Goal: Task Accomplishment & Management: Use online tool/utility

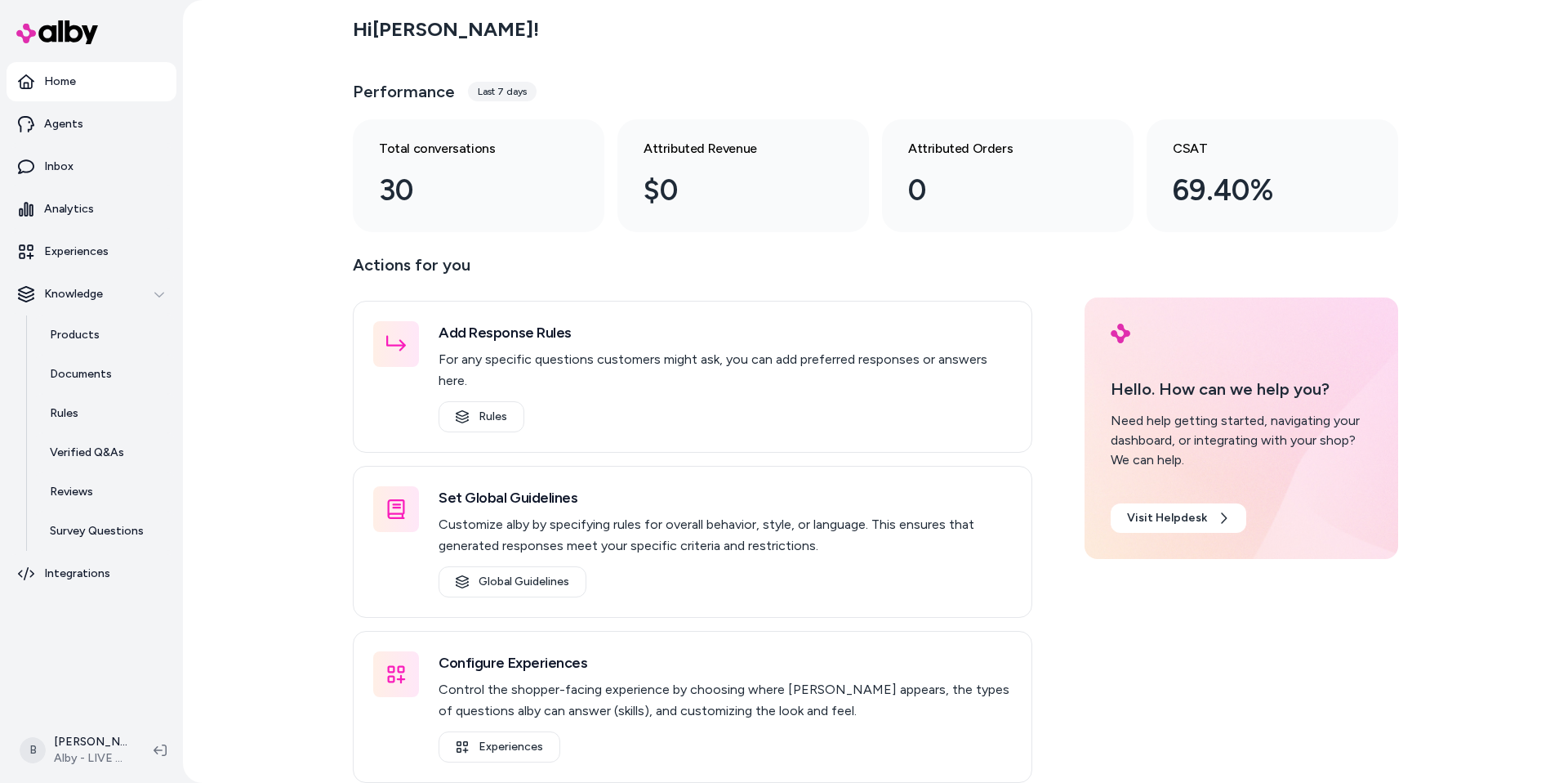
click at [313, 373] on div "Hi Bryan ! Performance Last 7 days Total conversations 30 Attributed Revenue $0…" at bounding box center [875, 391] width 1385 height 783
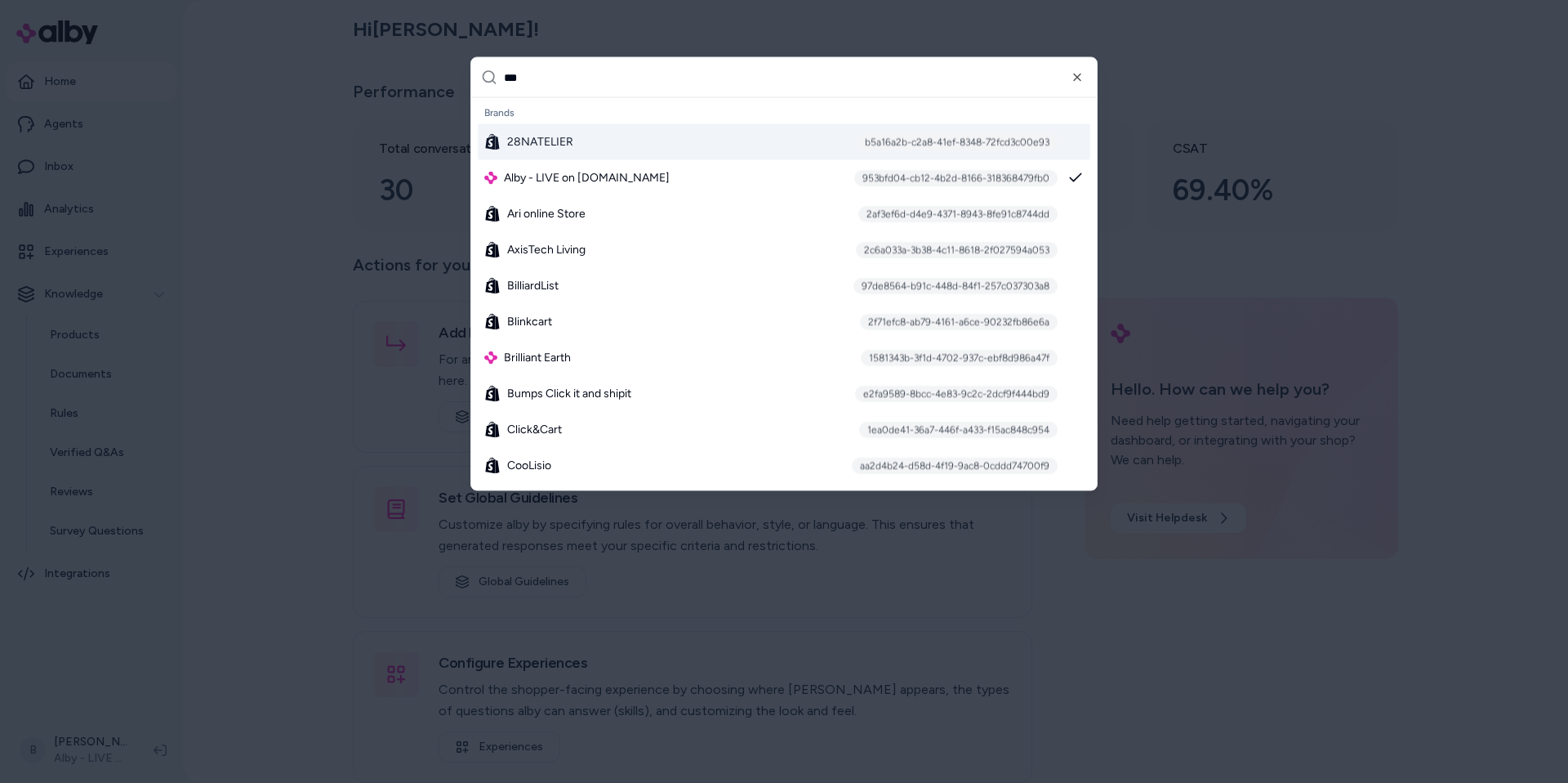
type input "****"
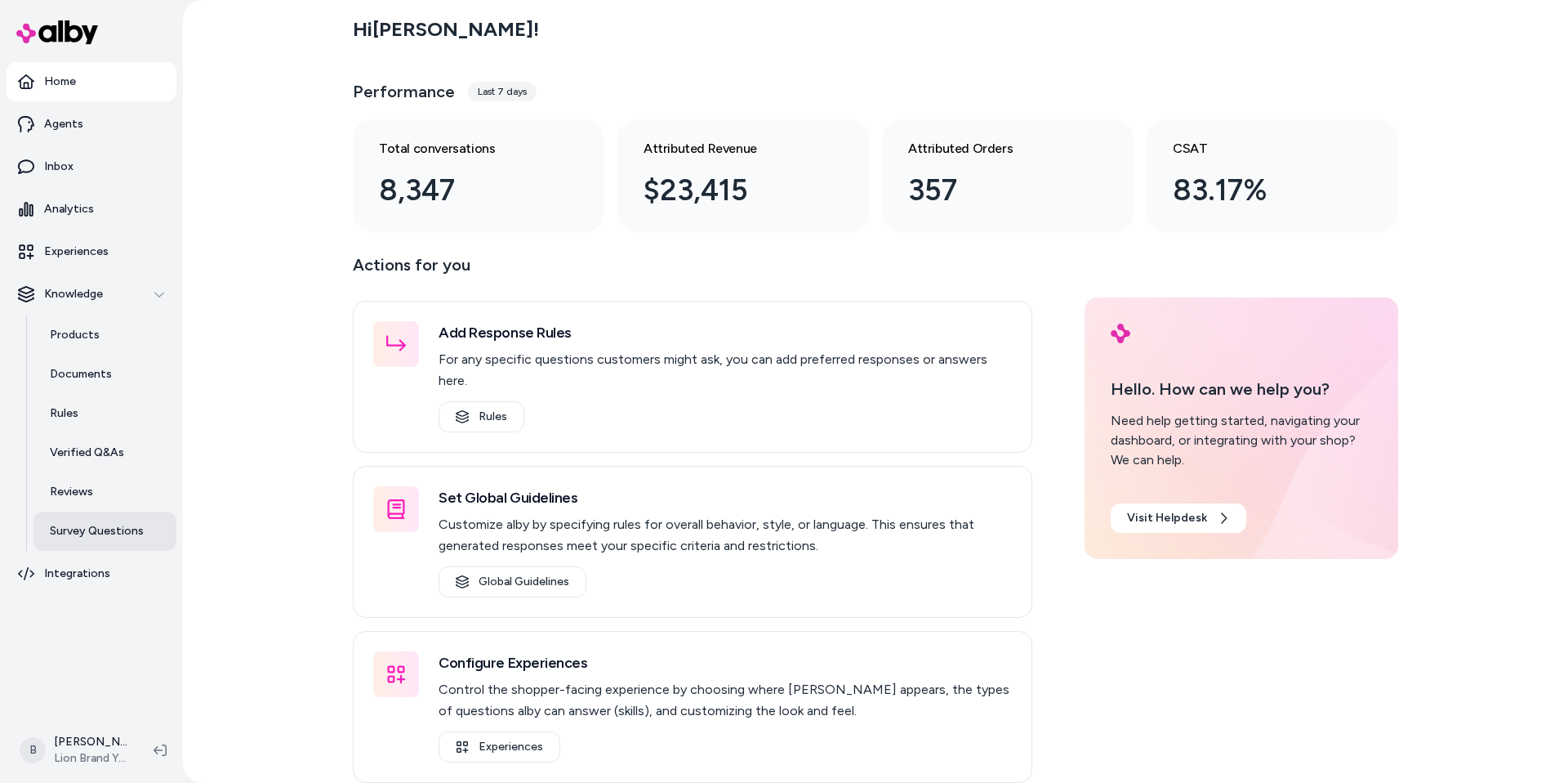
click at [96, 528] on p "Survey Questions" at bounding box center [96, 530] width 94 height 16
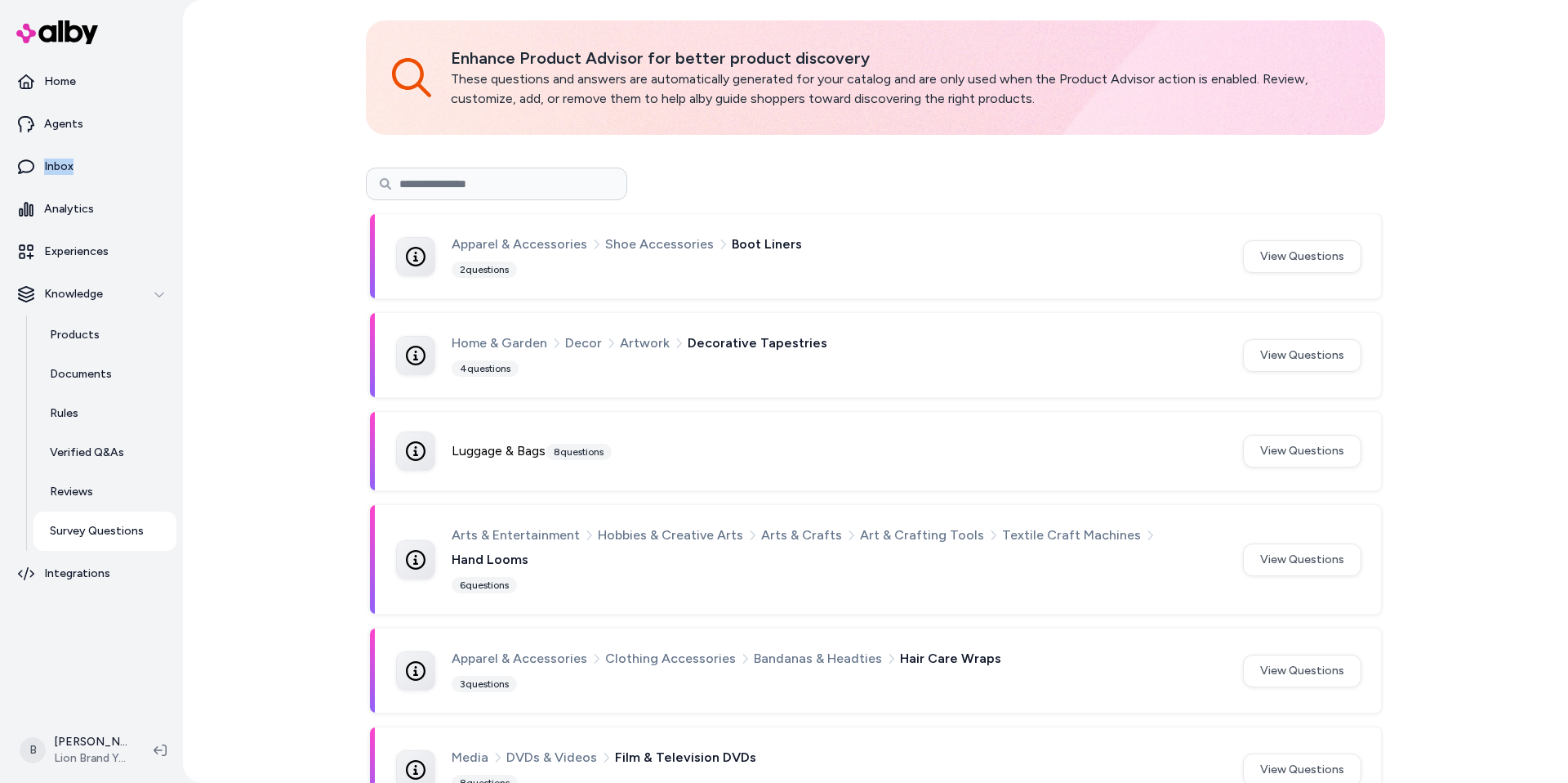
scroll to position [53, 0]
click at [689, 471] on div "Luggage & Bags 8 questions View Questions" at bounding box center [875, 449] width 1011 height 78
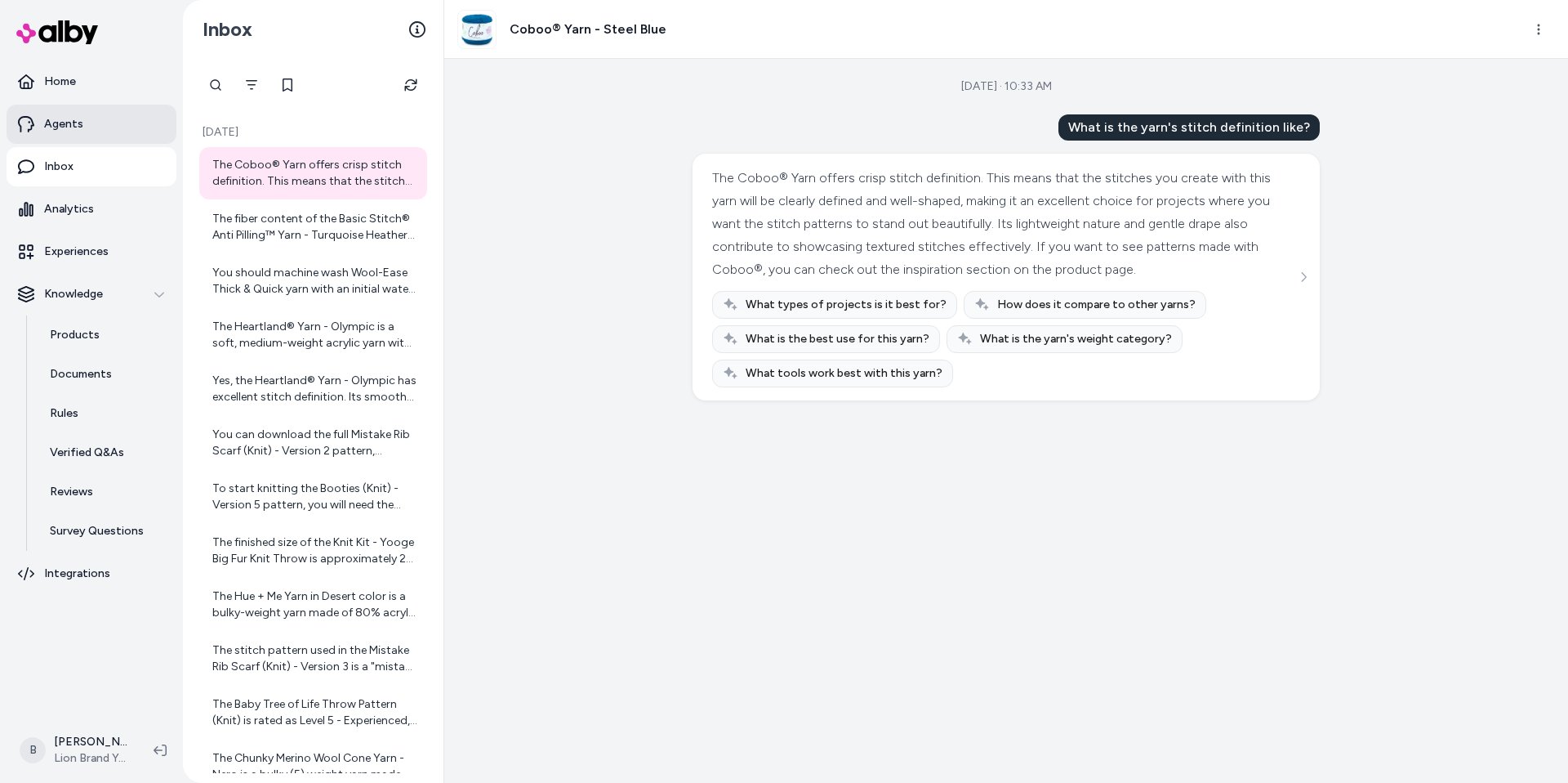
click at [62, 125] on p "Agents" at bounding box center [63, 124] width 40 height 16
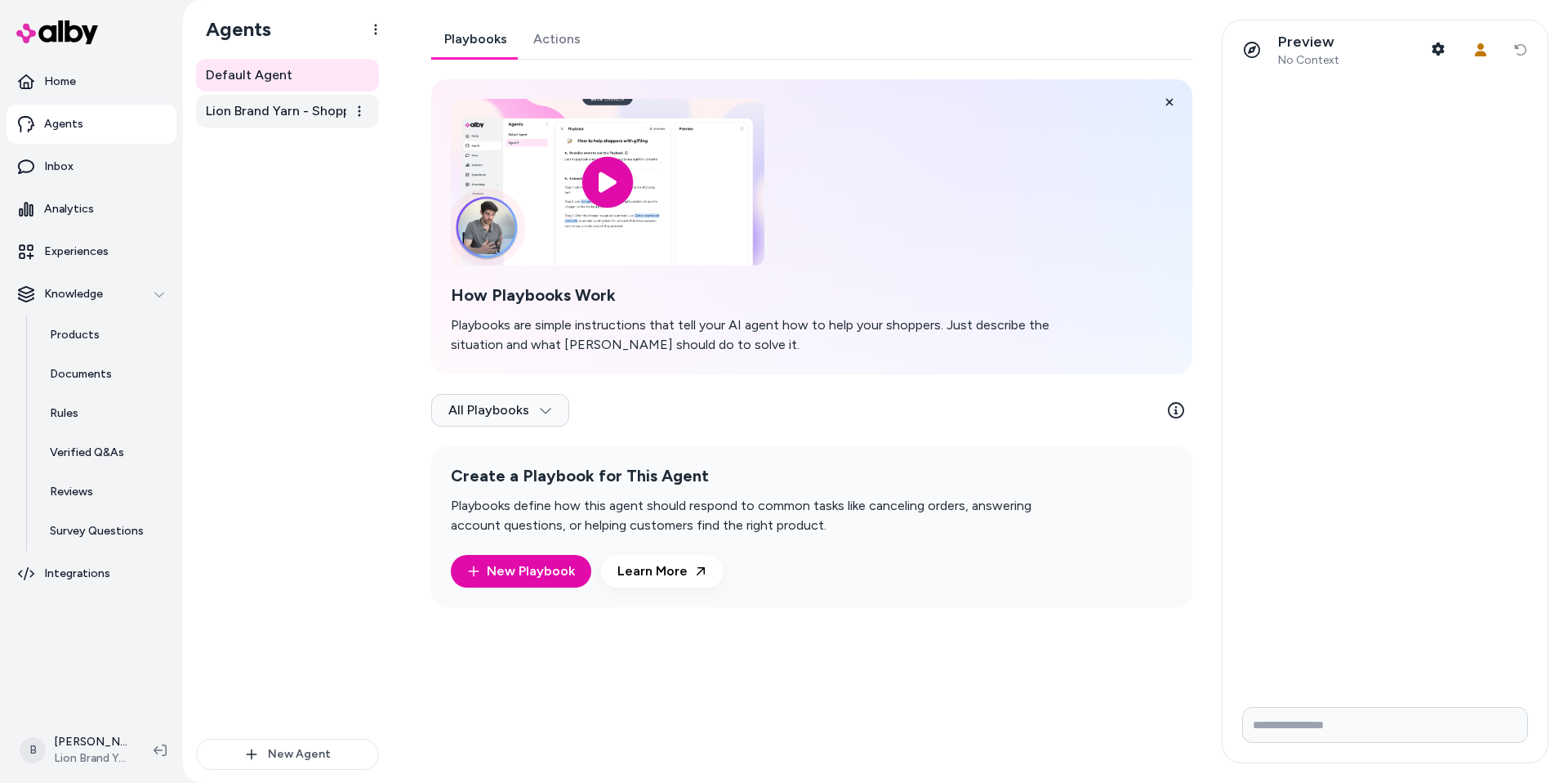
click at [301, 115] on span "Lion Brand Yarn - Shopper Assistant" at bounding box center [289, 110] width 167 height 19
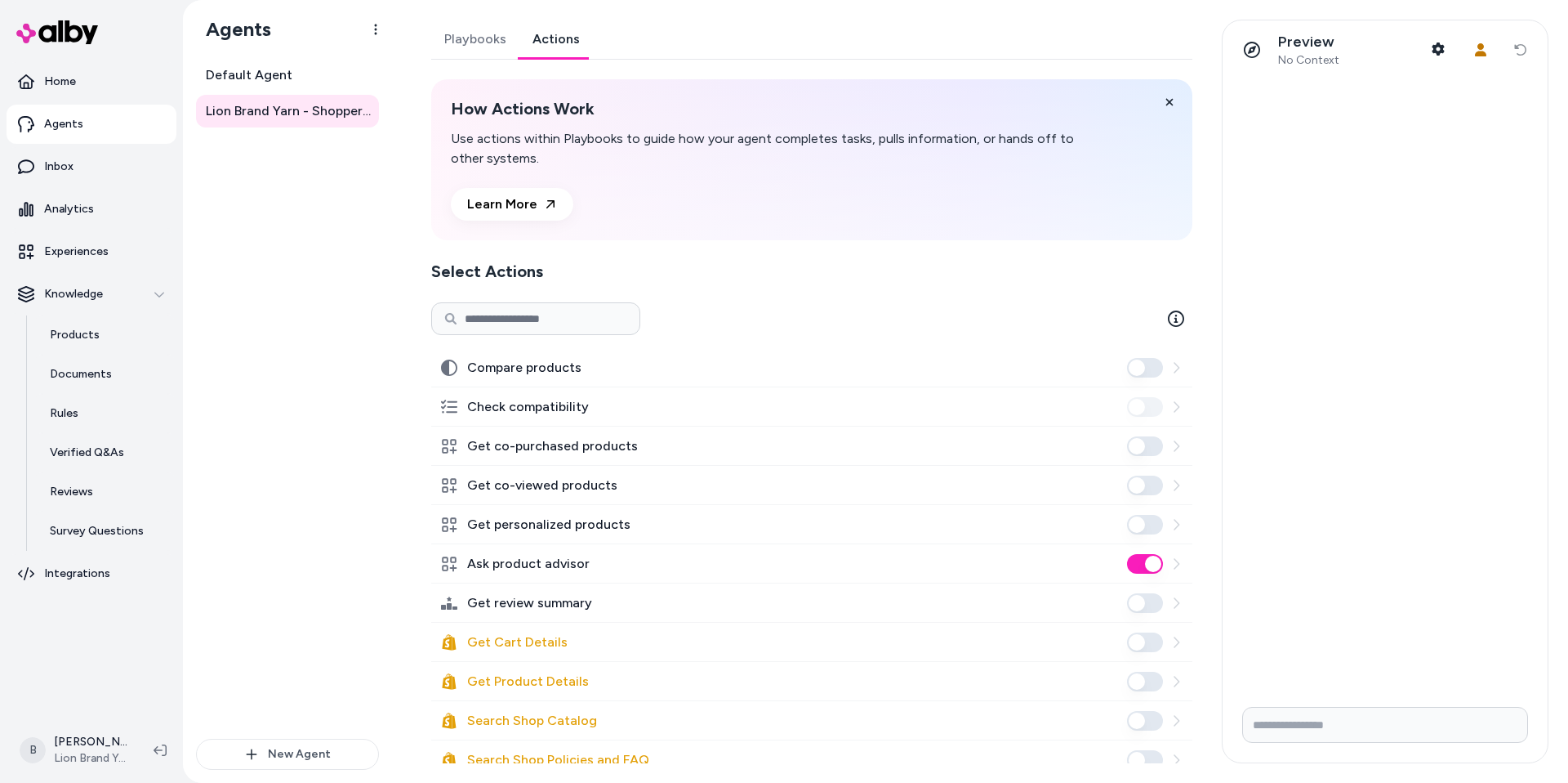
click at [556, 40] on link "Actions" at bounding box center [555, 39] width 73 height 40
click at [296, 70] on link "Default Agent" at bounding box center [287, 75] width 183 height 33
click at [562, 39] on link "Actions" at bounding box center [555, 39] width 73 height 40
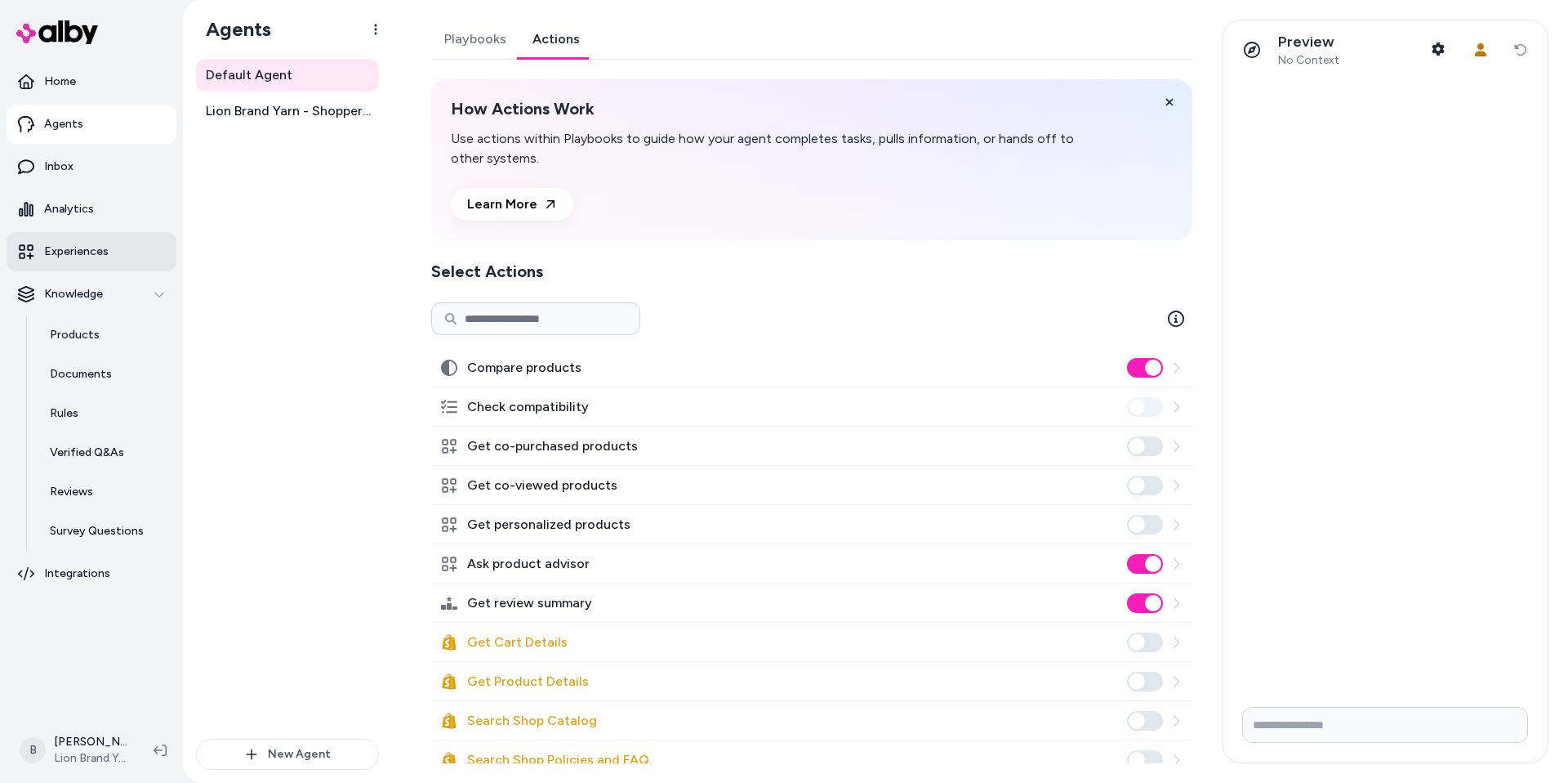
click at [63, 256] on p "Experiences" at bounding box center [76, 251] width 65 height 16
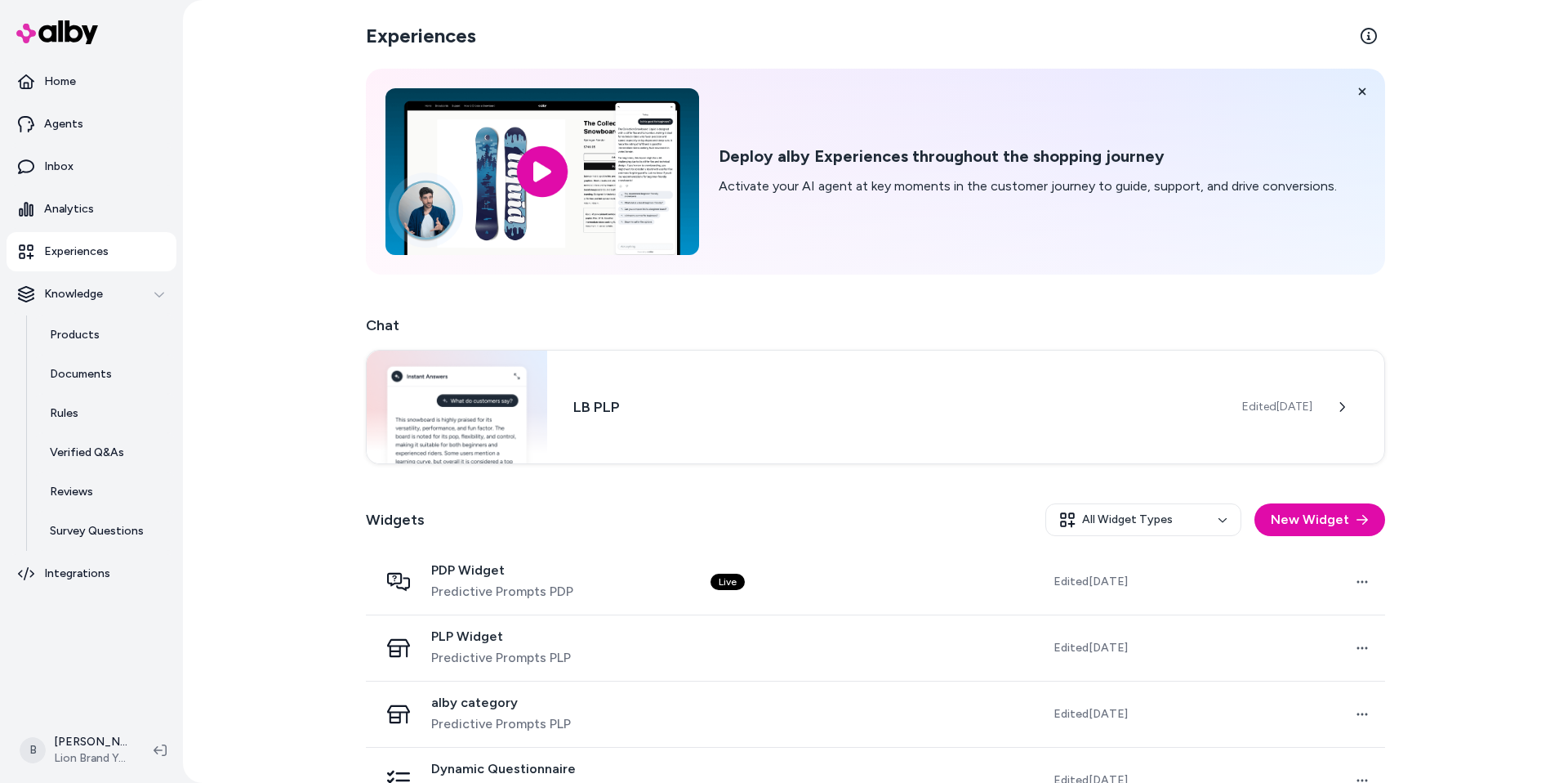
scroll to position [42, 0]
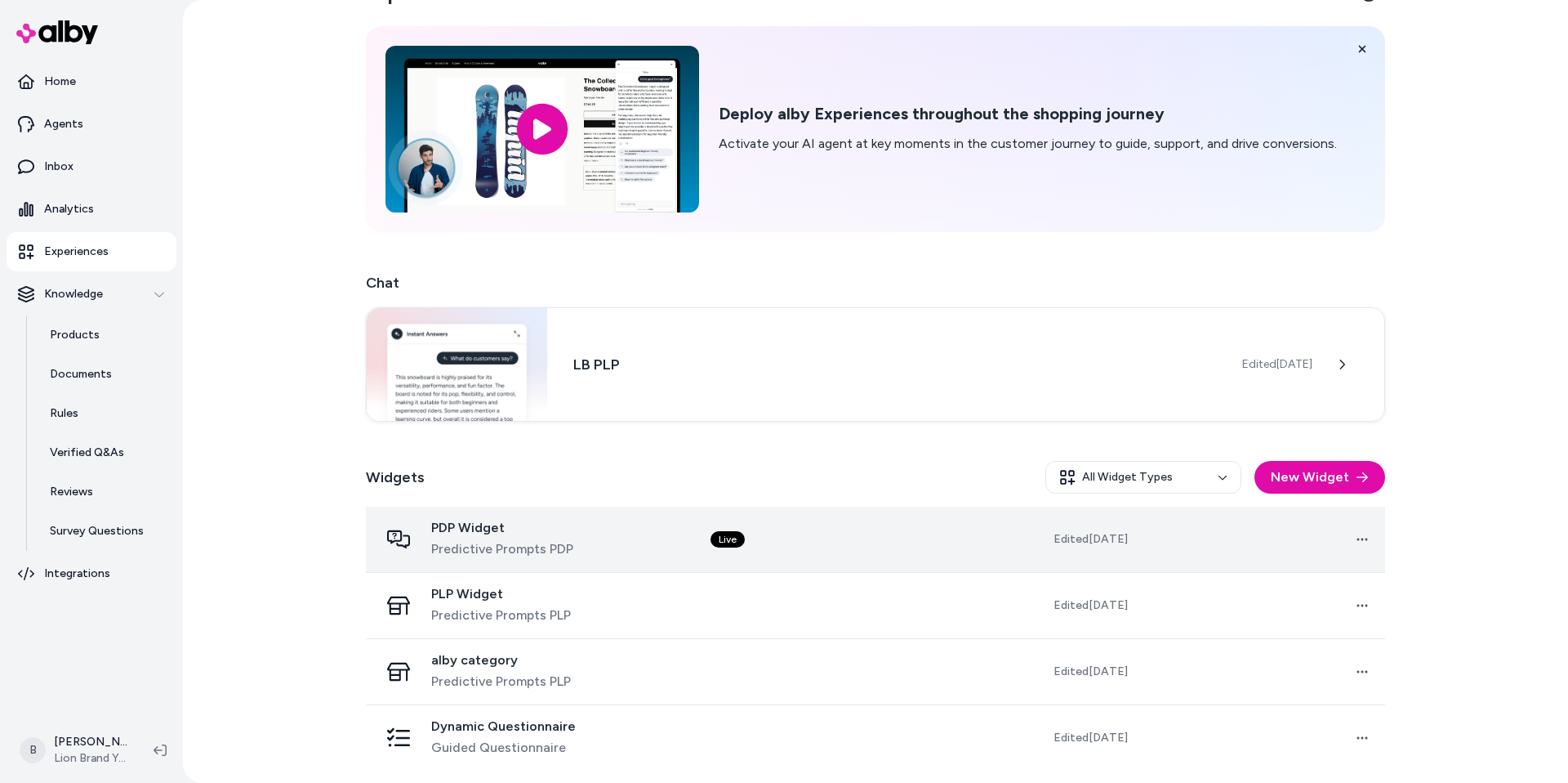
click at [539, 542] on span "Predictive Prompts PDP" at bounding box center [502, 549] width 142 height 19
click at [604, 554] on div "PDP Widget Predictive Prompts PDP" at bounding box center [532, 539] width 305 height 40
click at [402, 534] on icon at bounding box center [398, 539] width 23 height 23
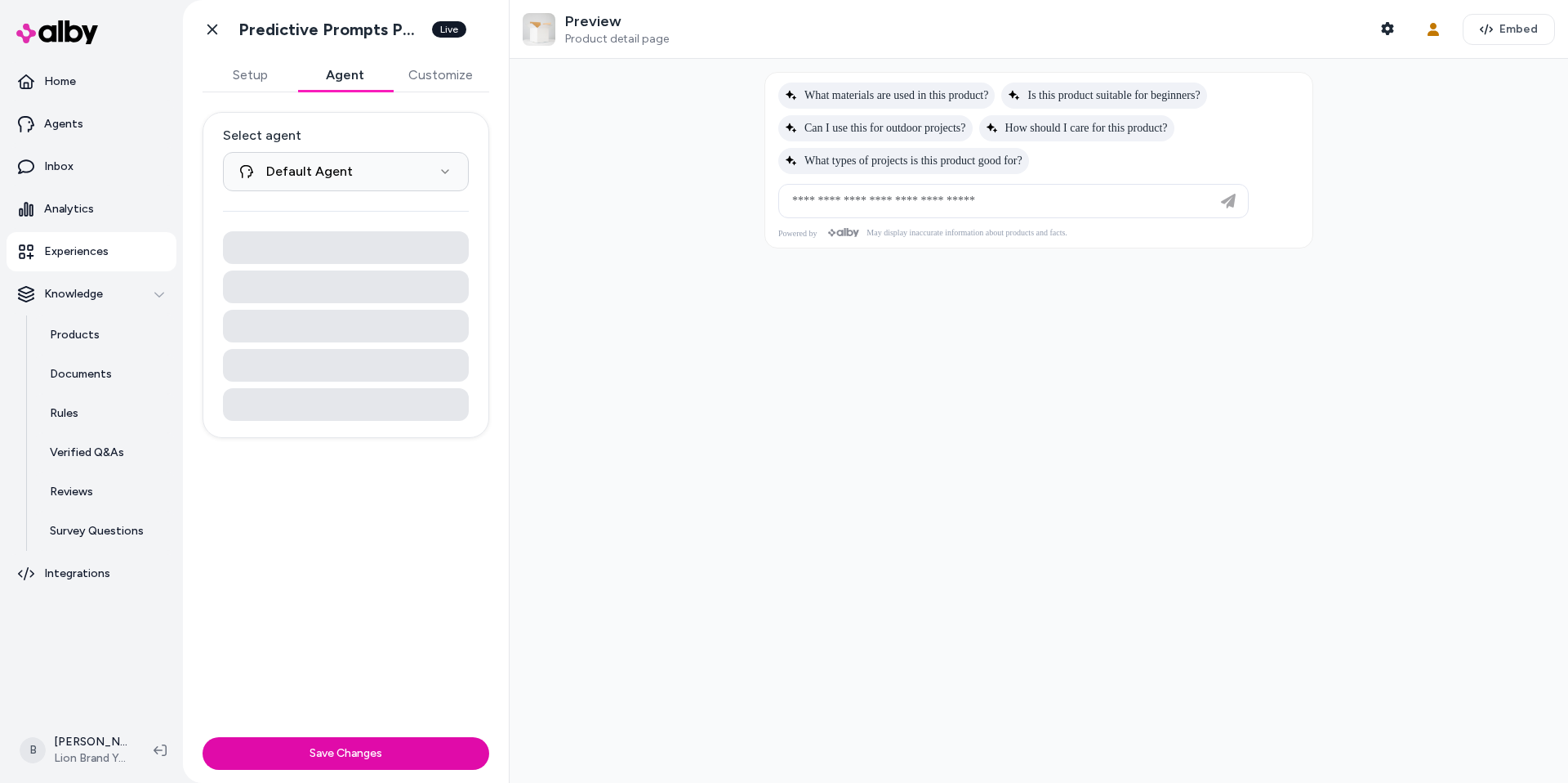
click at [349, 83] on button "Agent" at bounding box center [345, 75] width 94 height 33
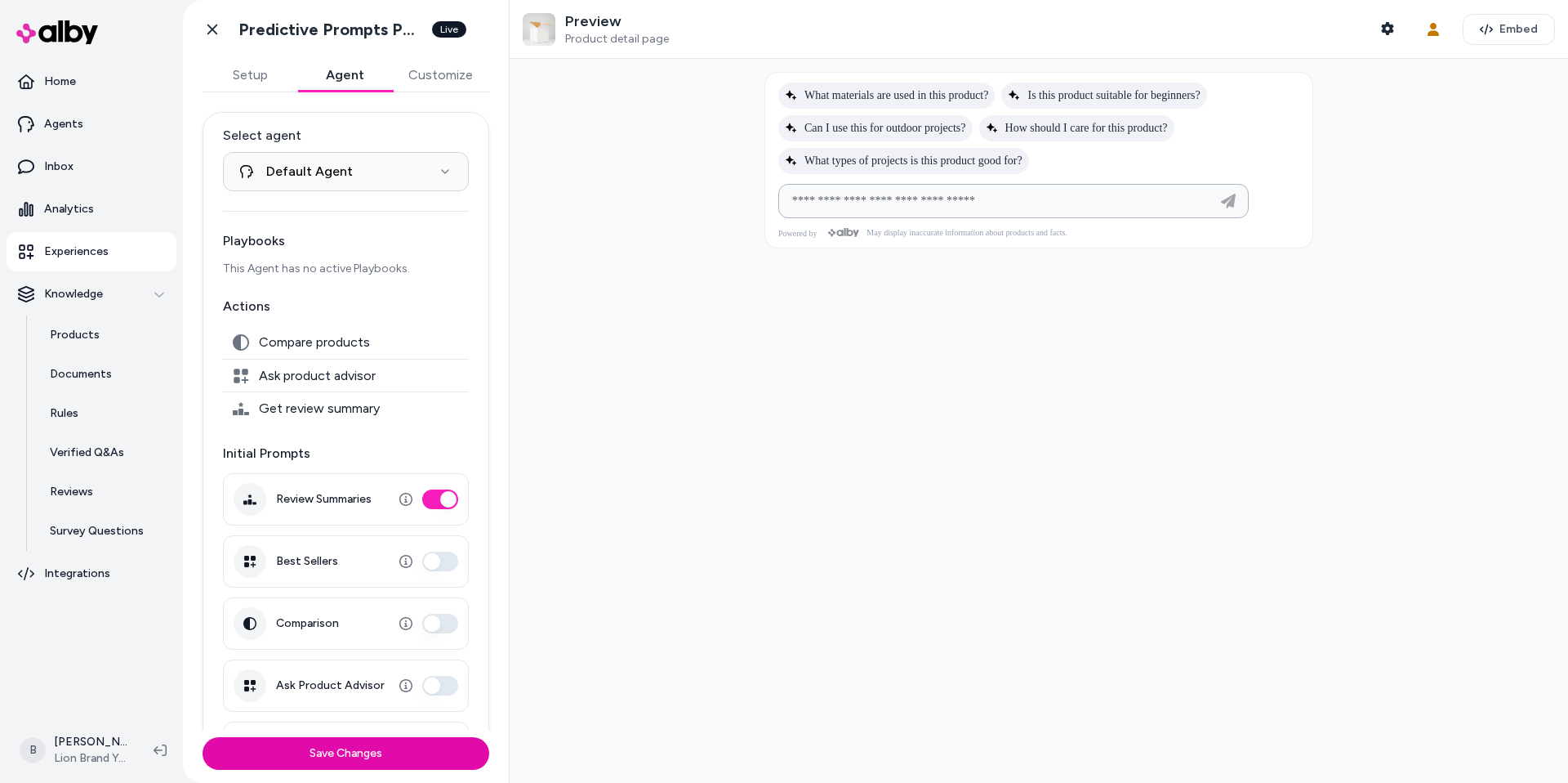
click at [875, 199] on input at bounding box center [998, 201] width 430 height 19
type input "*"
click at [35, 173] on link "Inbox" at bounding box center [92, 166] width 170 height 40
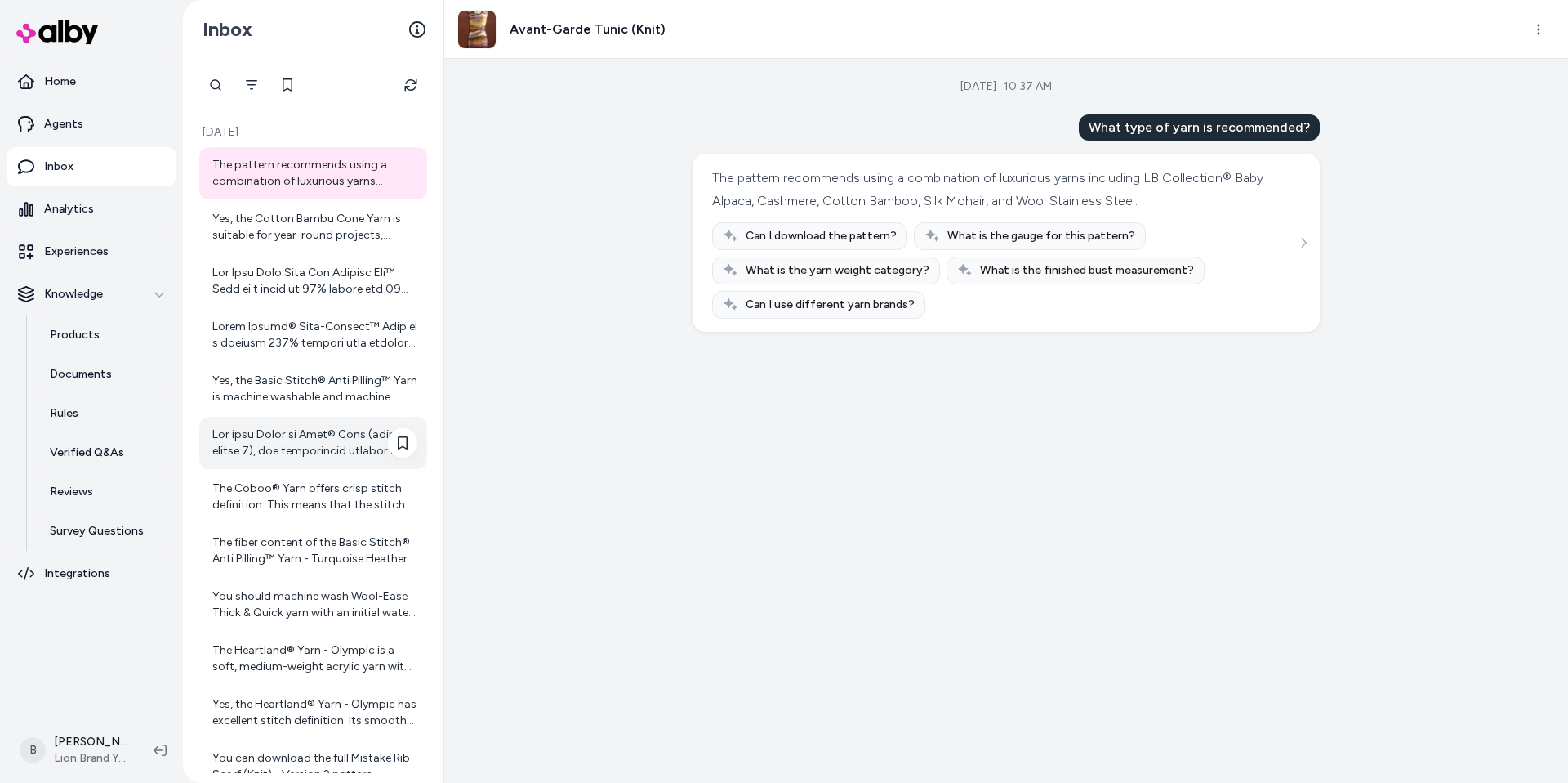
click at [281, 446] on div at bounding box center [314, 442] width 205 height 33
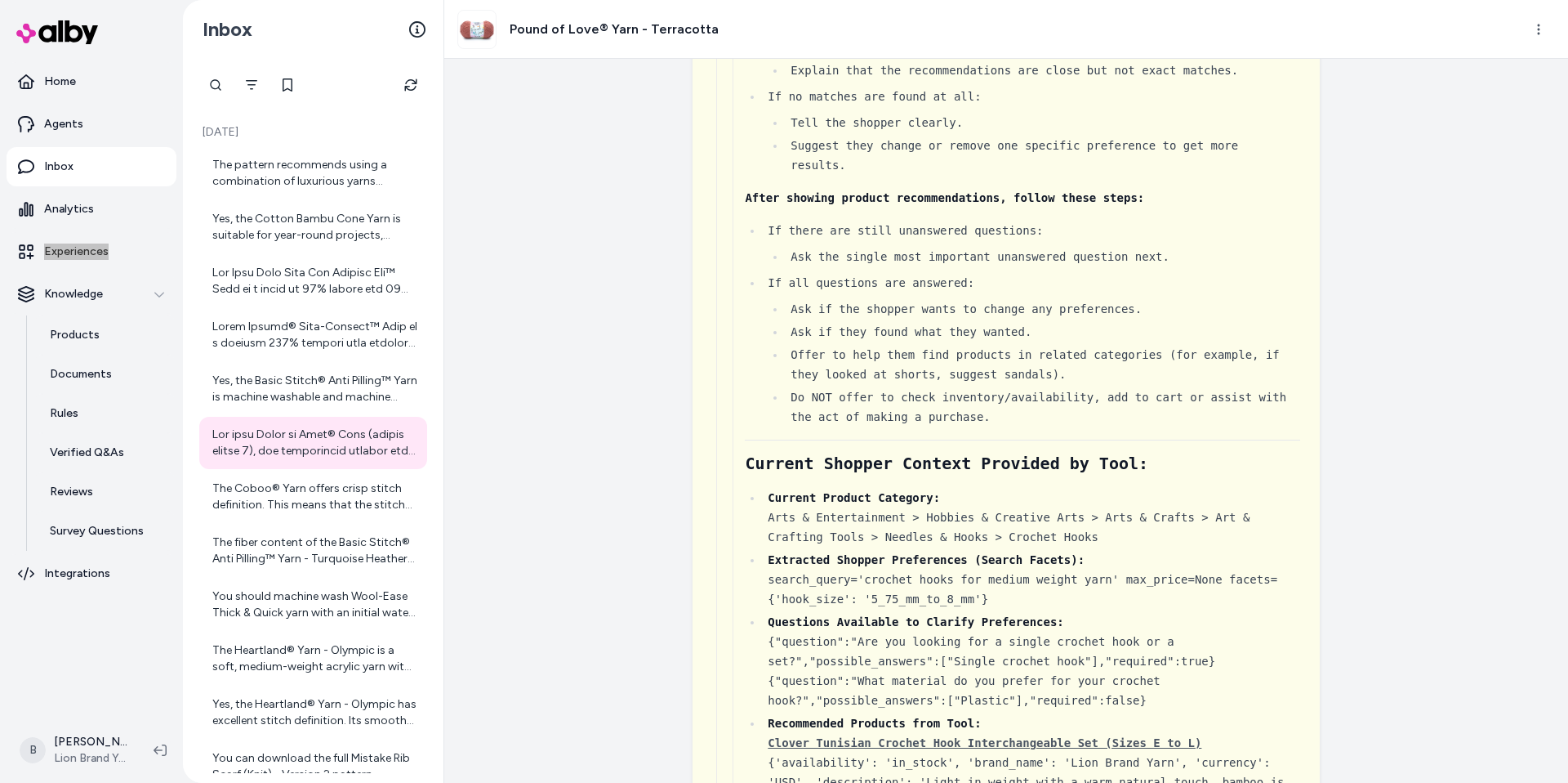
scroll to position [2698, 0]
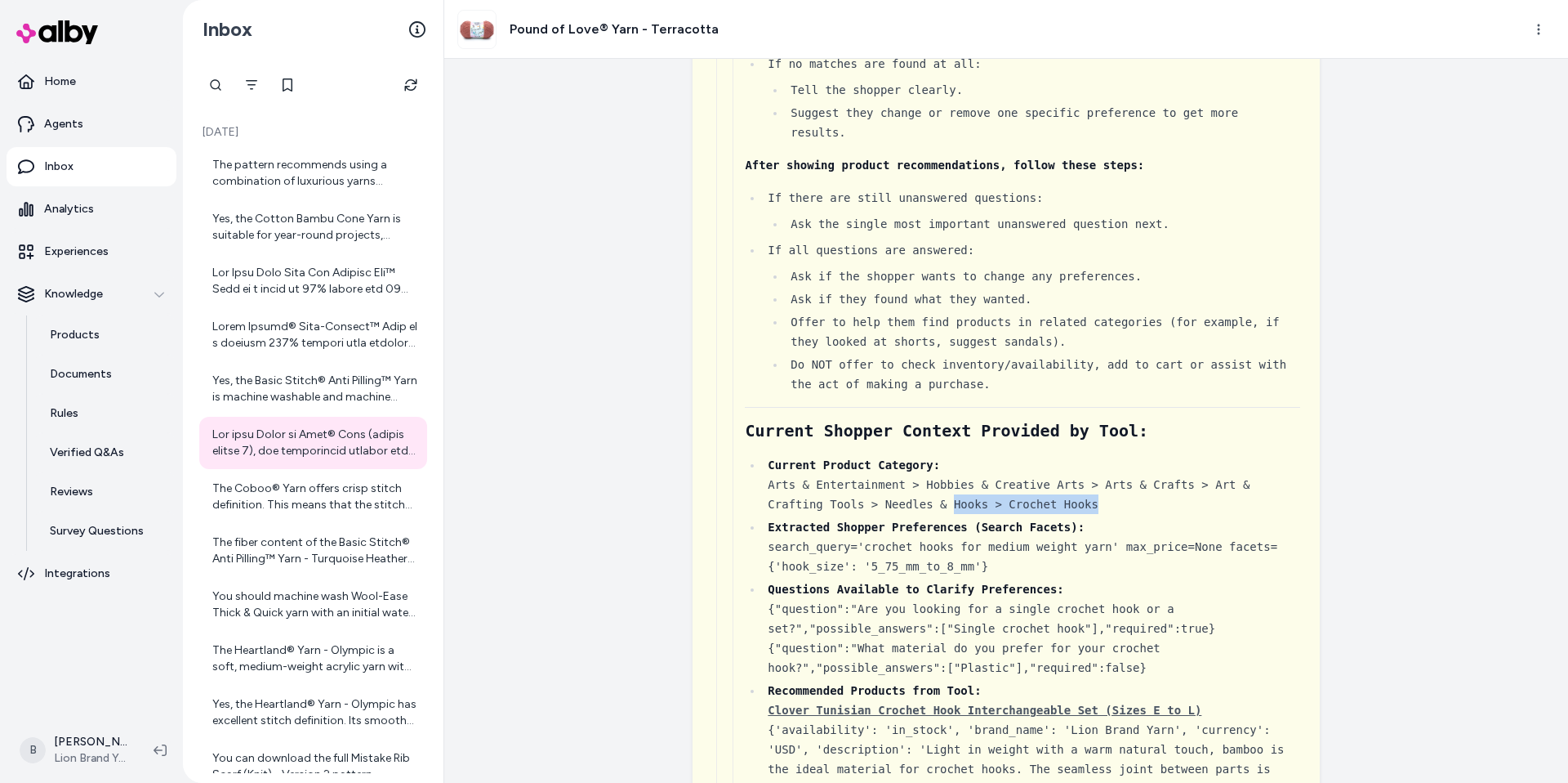
drag, startPoint x: 1126, startPoint y: 524, endPoint x: 955, endPoint y: 524, distance: 171.0
click at [955, 514] on div "Current Product Category: Arts & Entertainment > Hobbies & Creative Arts > Arts…" at bounding box center [1034, 485] width 532 height 59
drag, startPoint x: 1008, startPoint y: 576, endPoint x: 783, endPoint y: 582, distance: 225.1
click at [783, 576] on div "Extracted Shopper Preferences (Search Facets): search_query='crochet hooks for …" at bounding box center [1034, 547] width 532 height 59
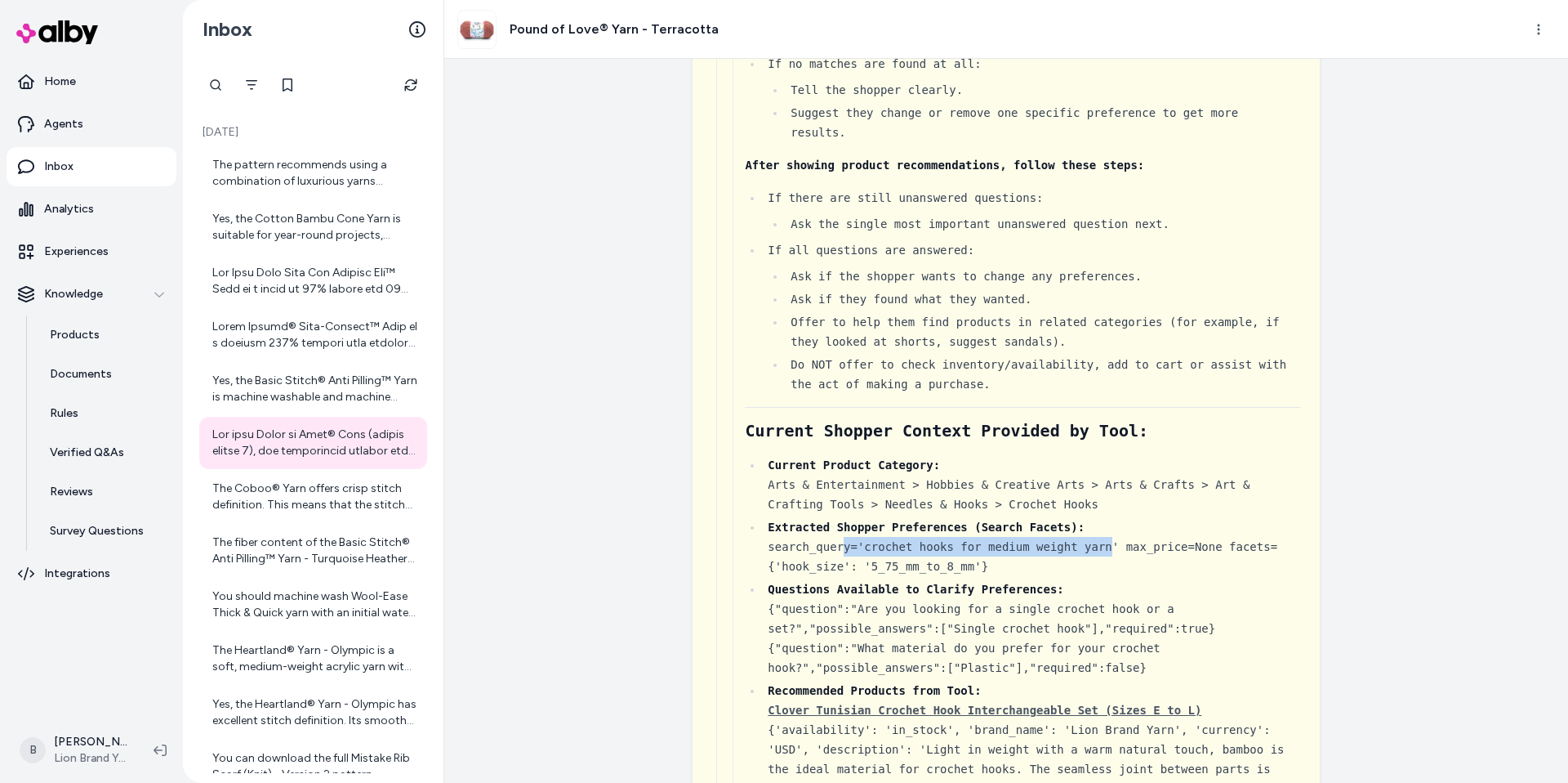
drag, startPoint x: 1110, startPoint y: 564, endPoint x: 847, endPoint y: 566, distance: 263.0
click at [847, 566] on div "Extracted Shopper Preferences (Search Facets): search_query='crochet hooks for …" at bounding box center [1034, 547] width 532 height 59
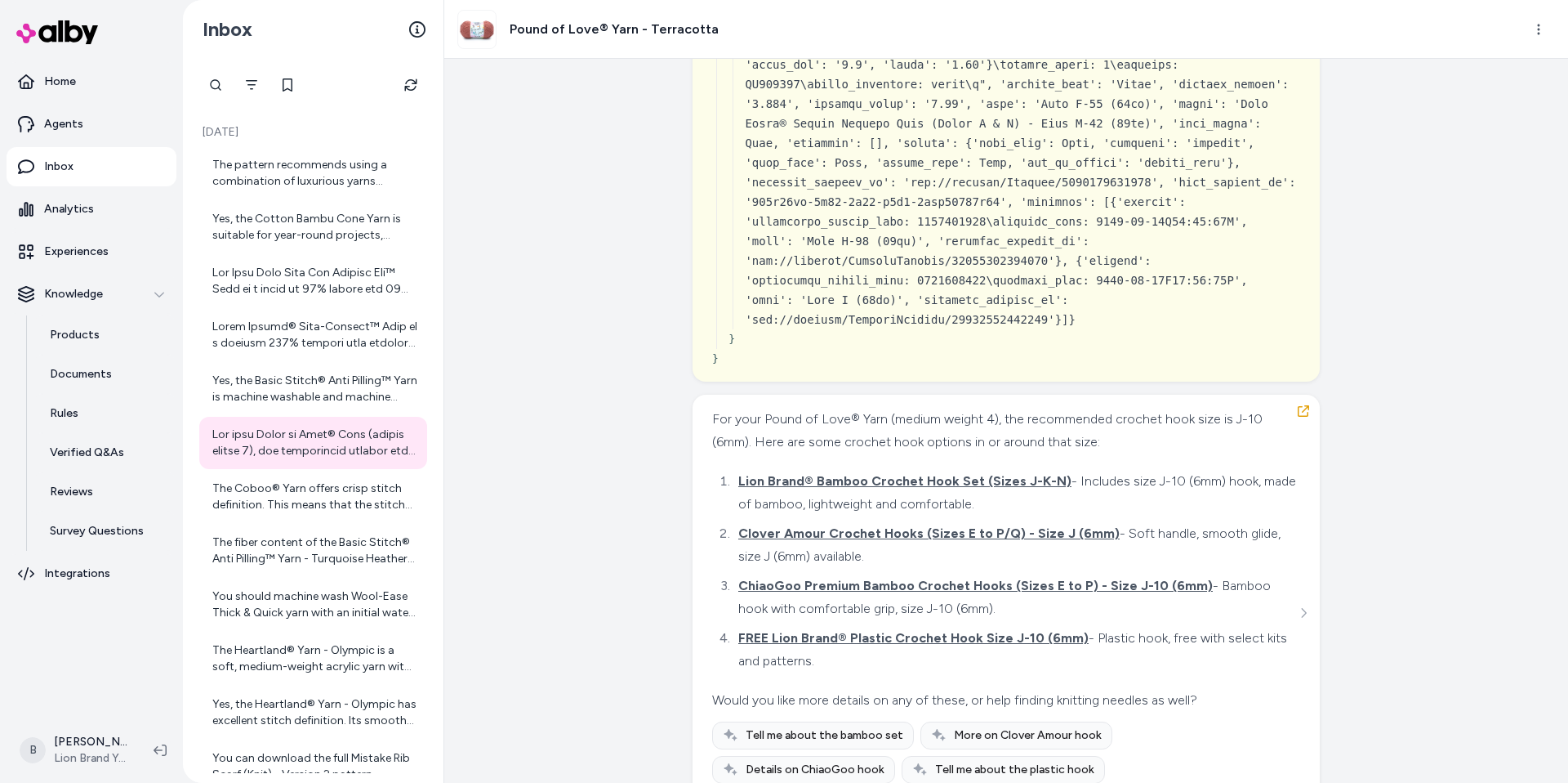
scroll to position [11984, 0]
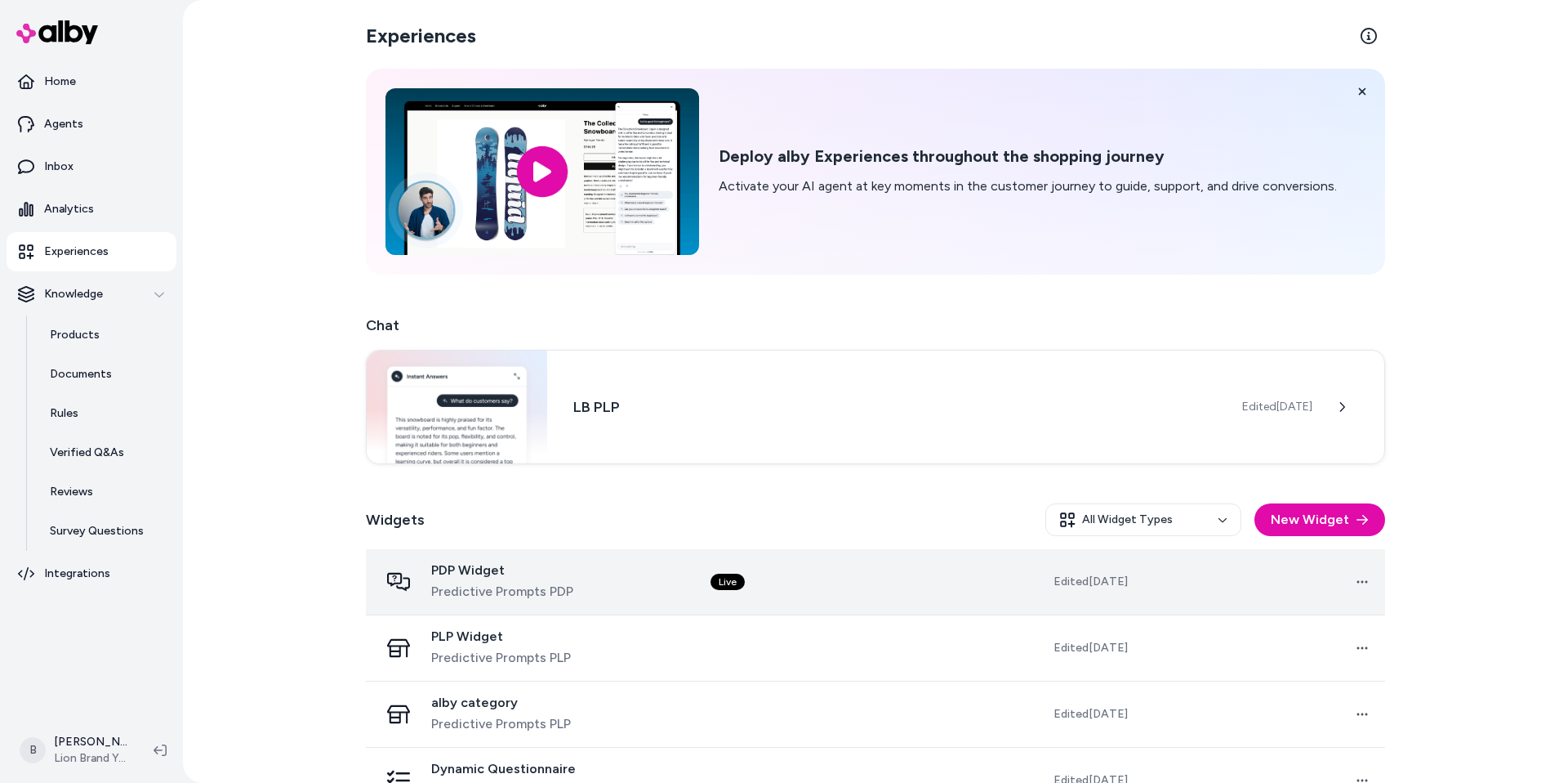
click at [842, 587] on td "Live" at bounding box center [820, 582] width 244 height 67
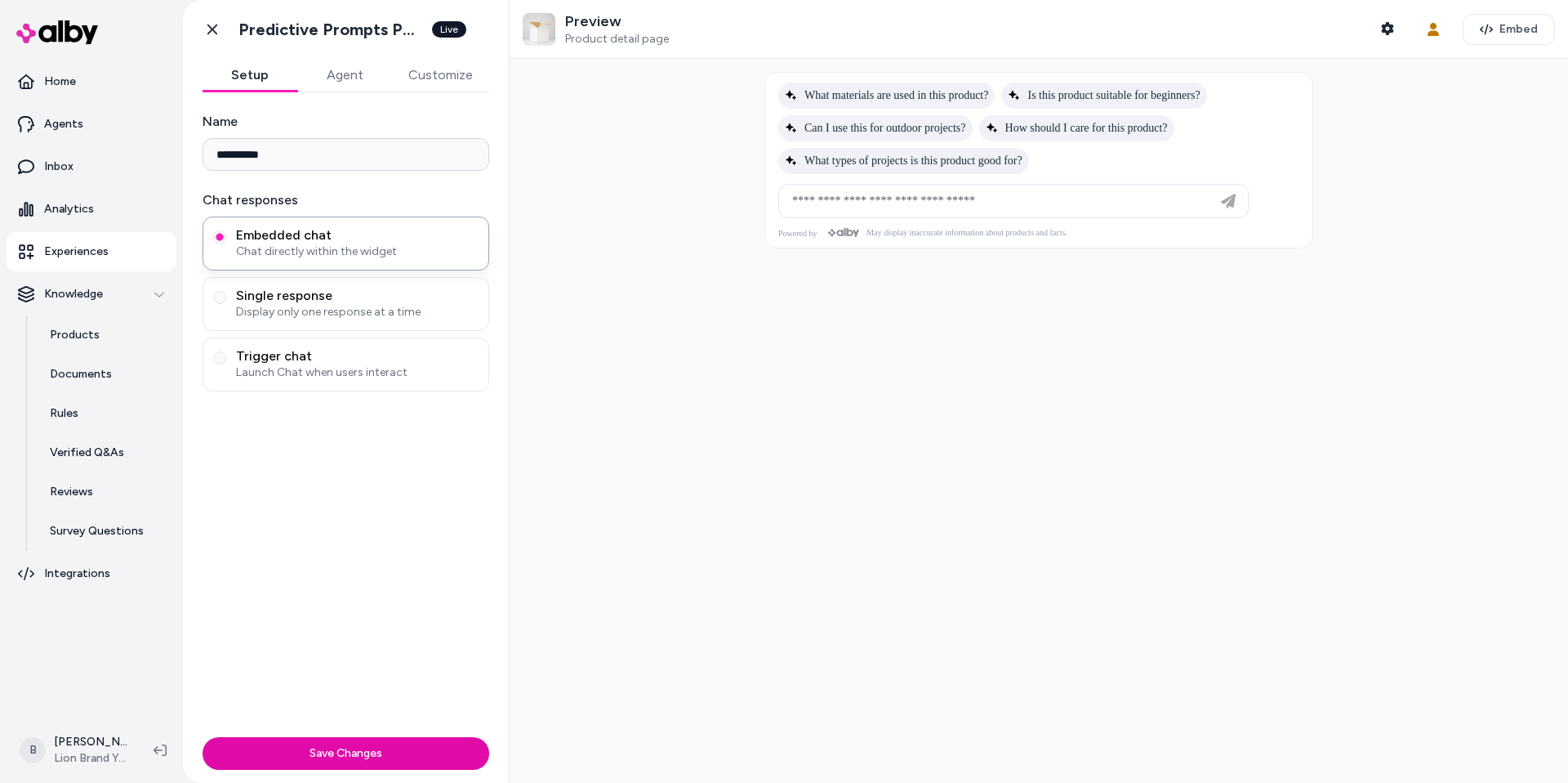
click at [431, 71] on button "Customize" at bounding box center [440, 75] width 97 height 33
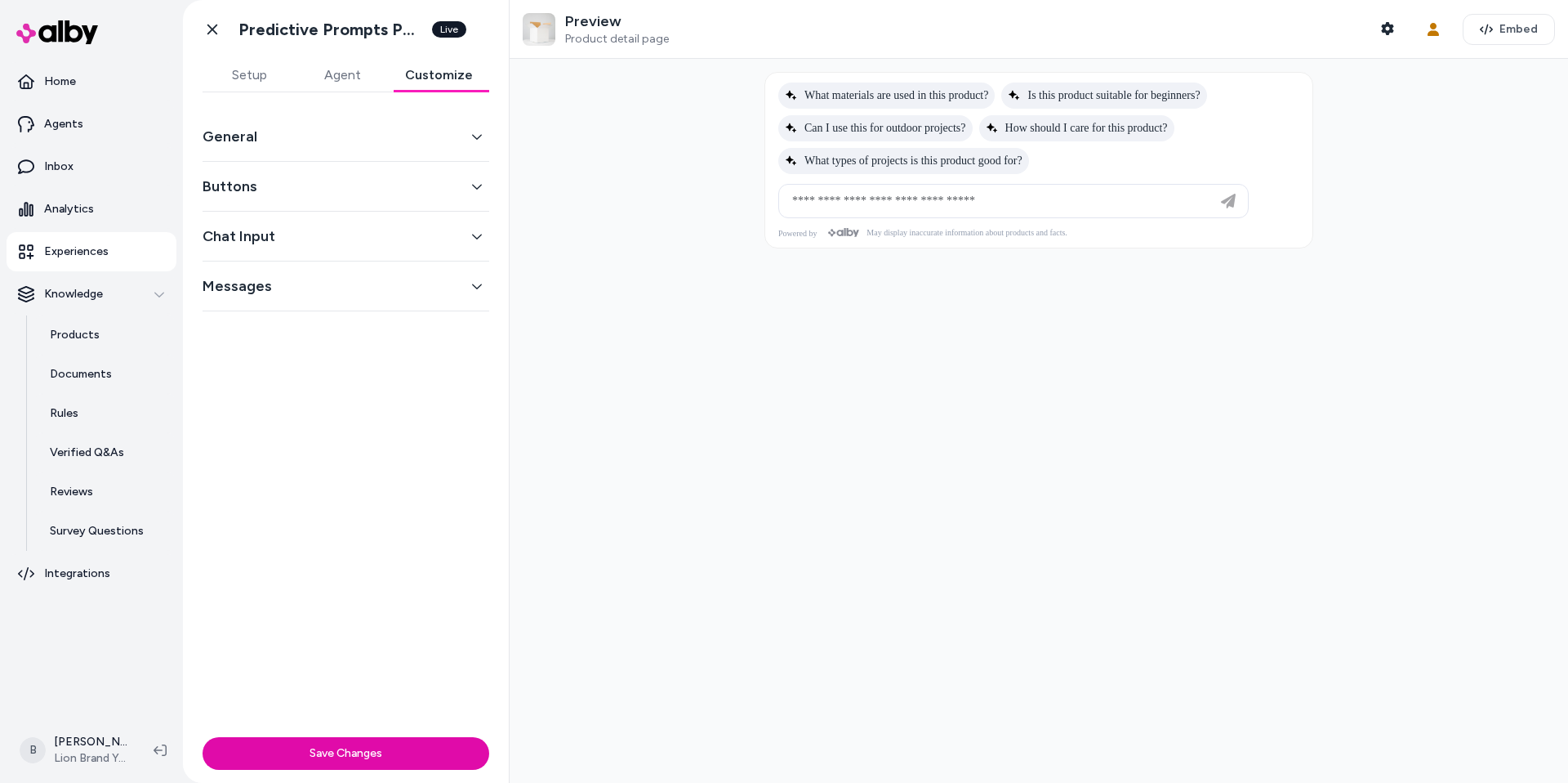
click at [362, 145] on button "General" at bounding box center [345, 136] width 286 height 23
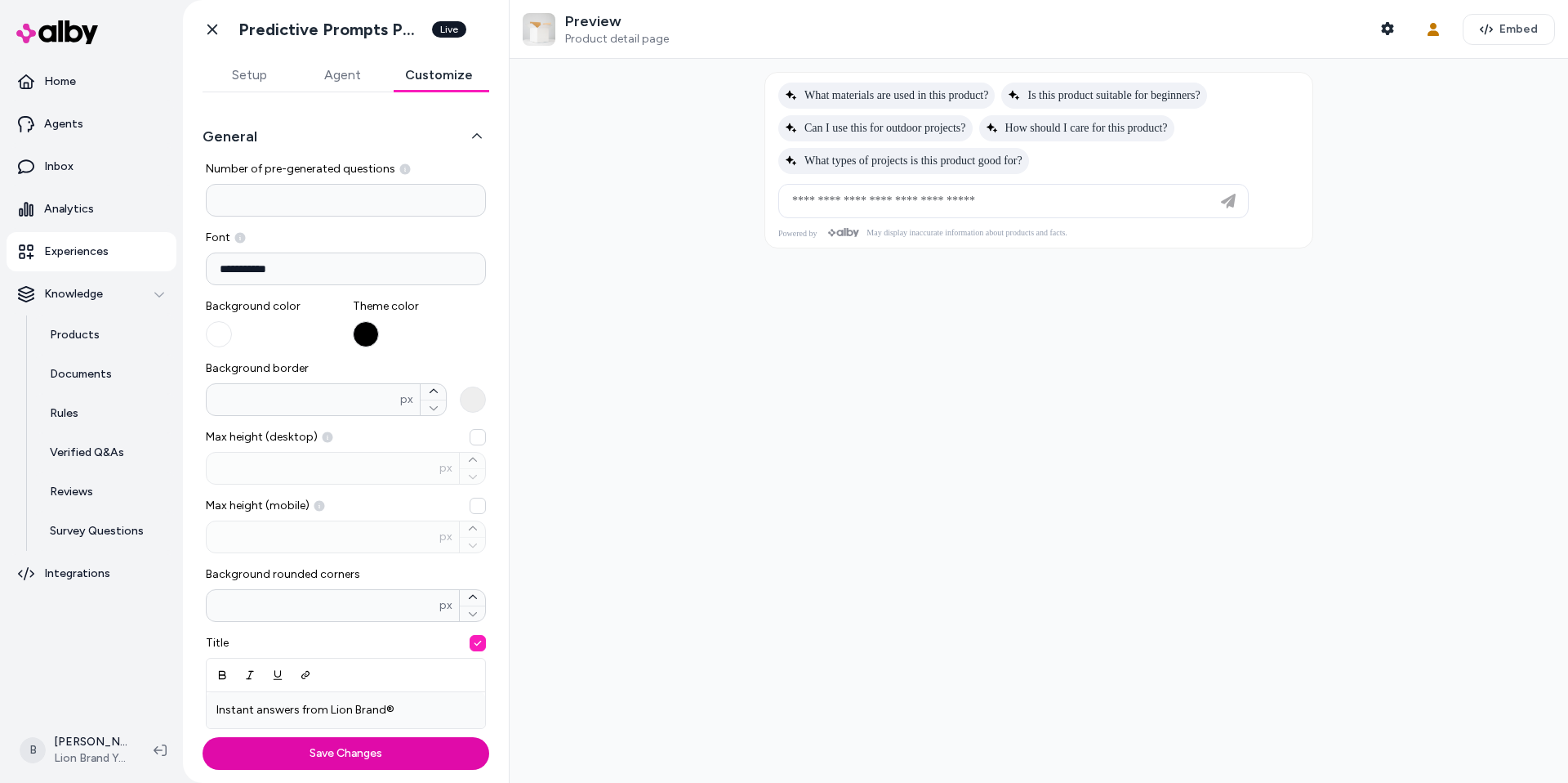
click at [482, 131] on icon "button" at bounding box center [477, 137] width 12 height 12
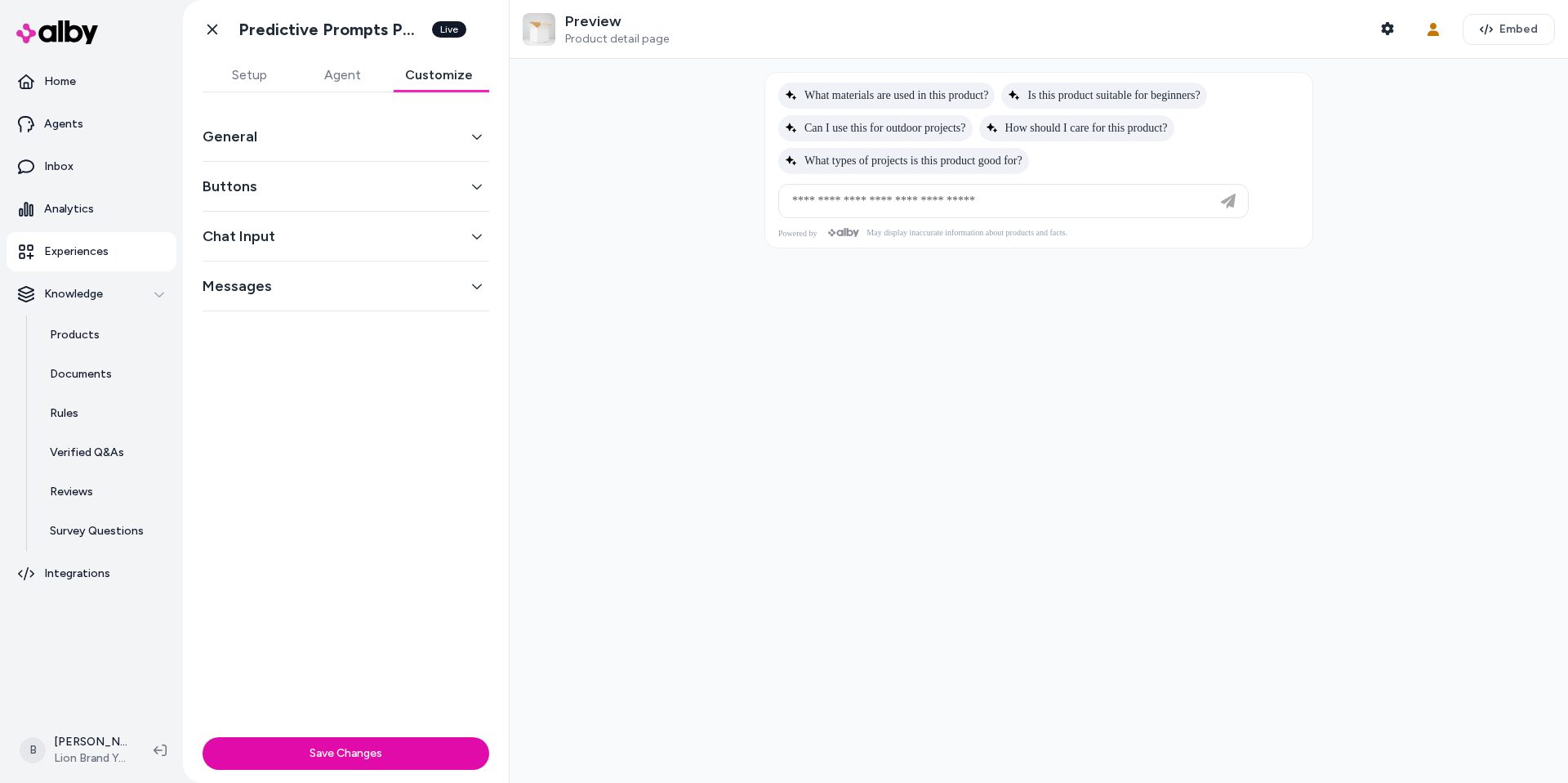
click at [458, 196] on button "Buttons" at bounding box center [345, 185] width 286 height 23
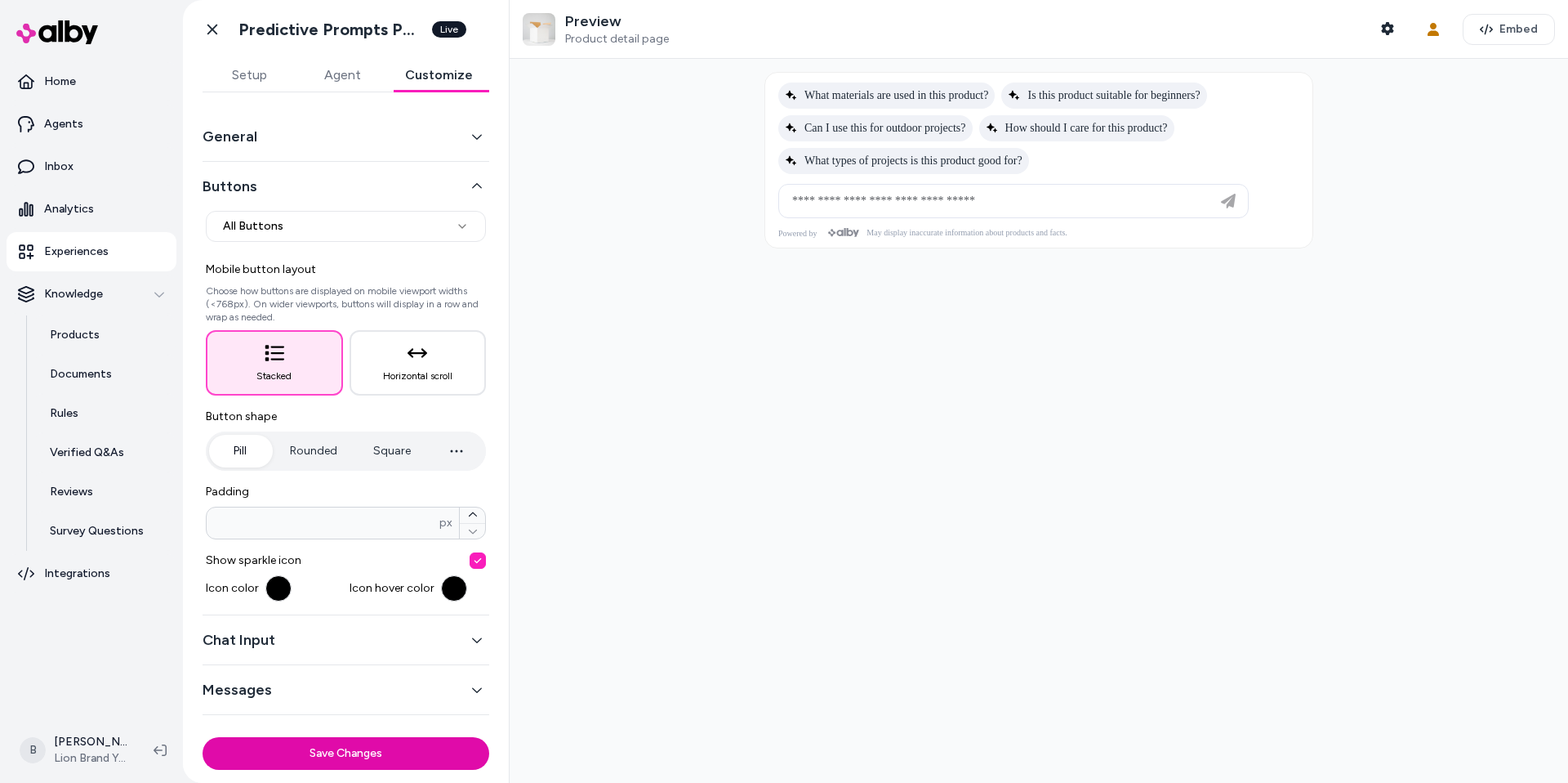
click at [414, 694] on button "Messages" at bounding box center [345, 689] width 286 height 23
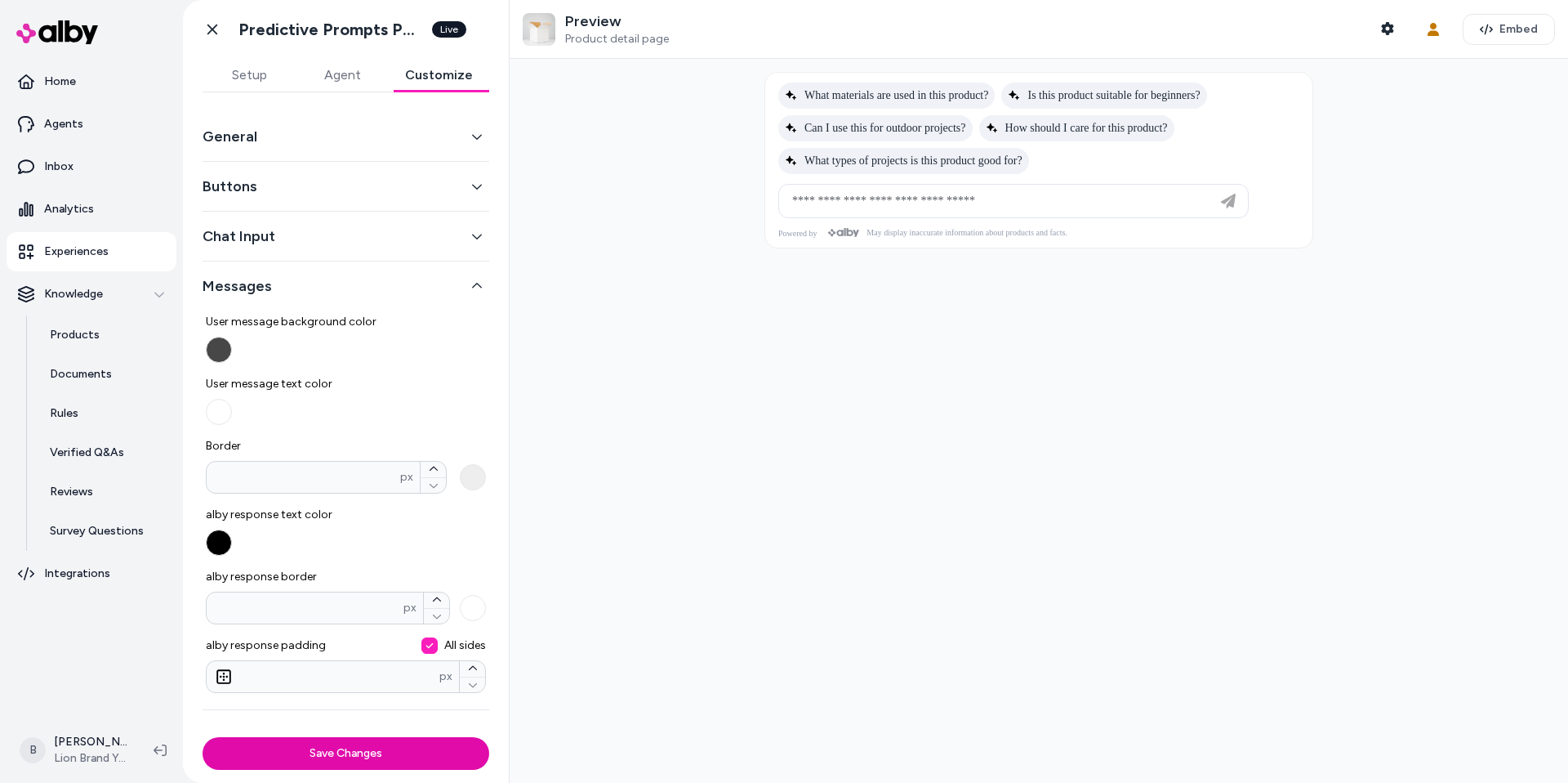
click at [476, 228] on button "Chat Input" at bounding box center [345, 236] width 286 height 23
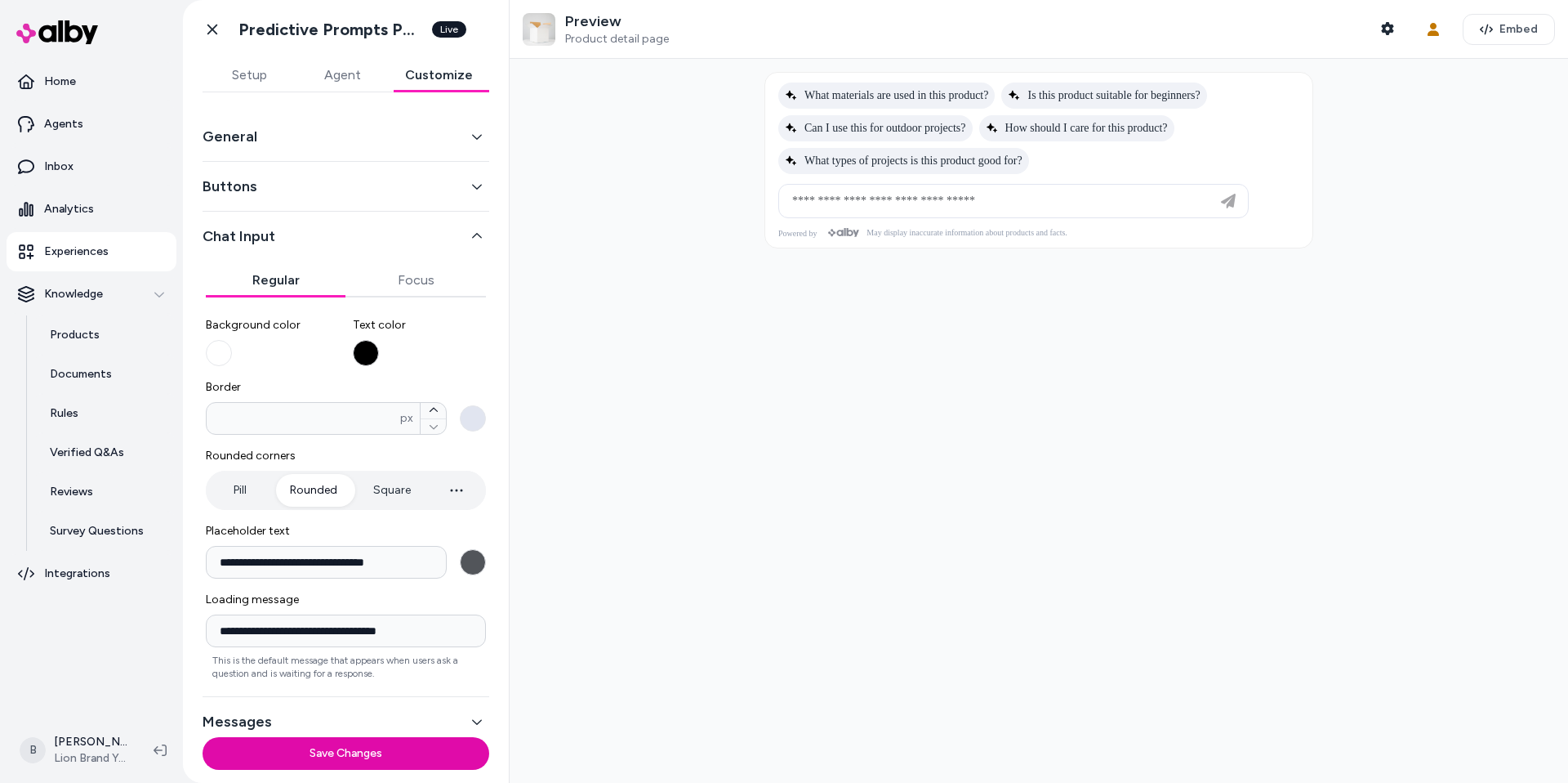
scroll to position [14, 0]
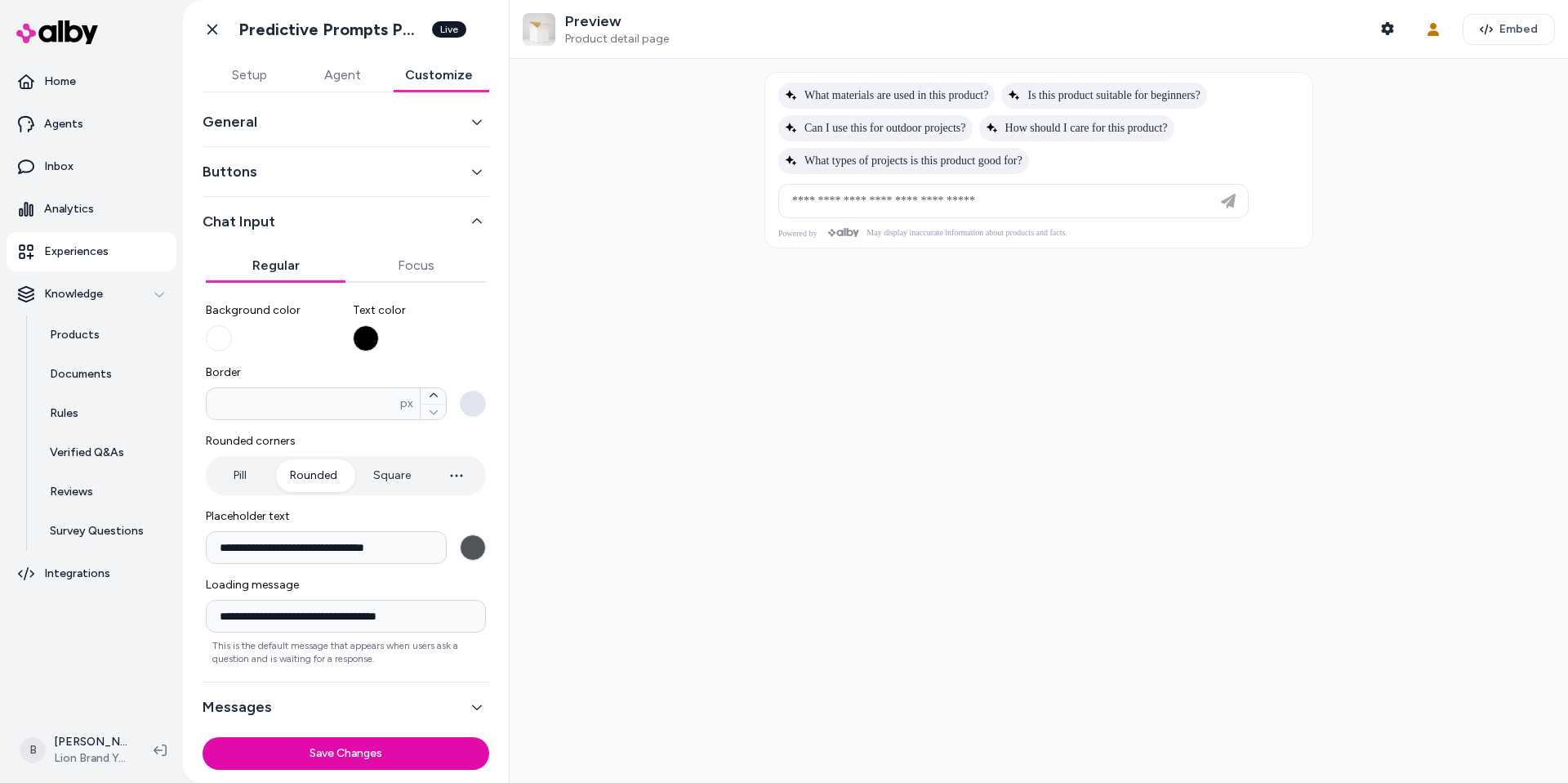
click at [68, 255] on p "Experiences" at bounding box center [76, 251] width 65 height 16
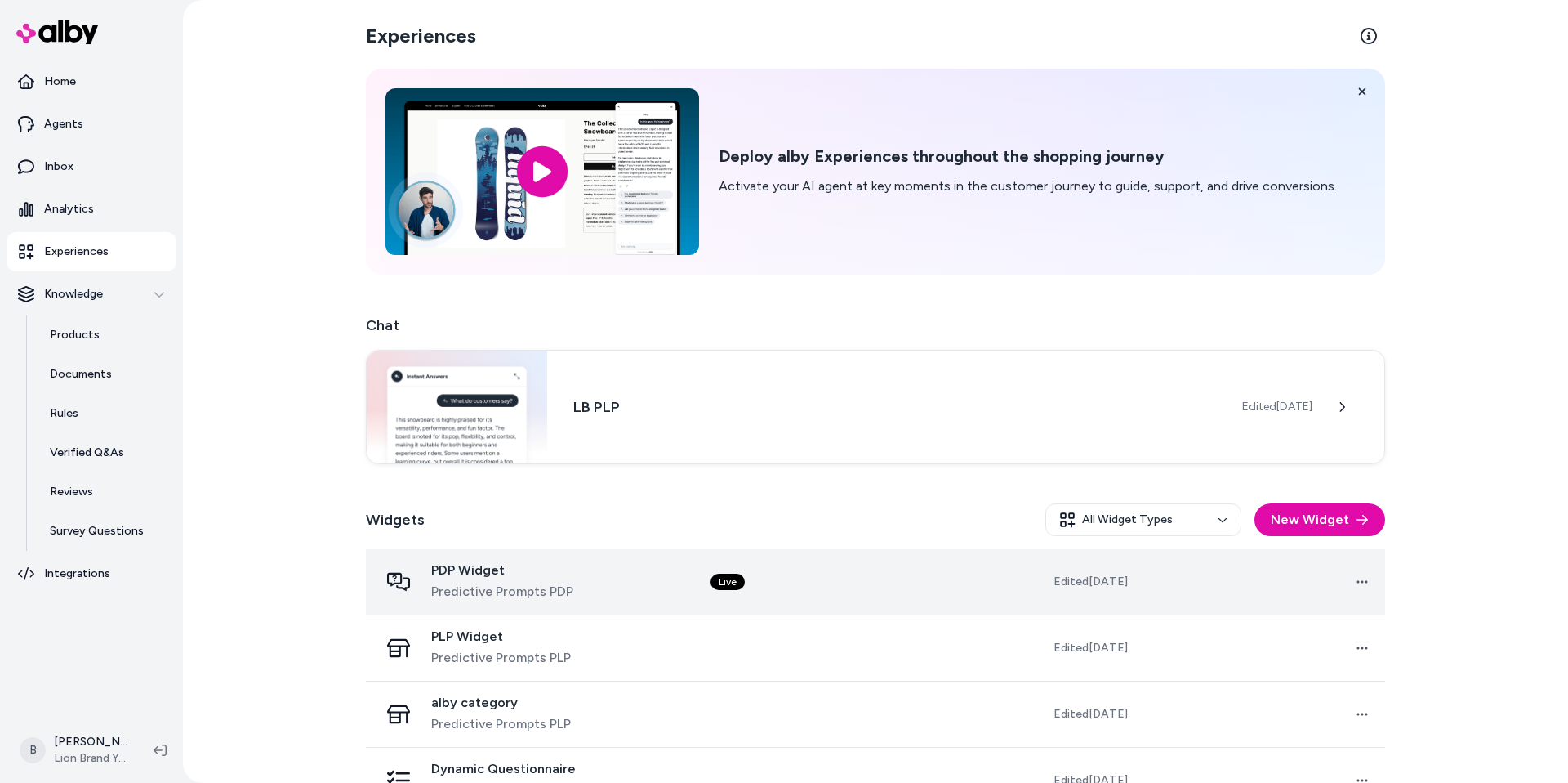
scroll to position [42, 0]
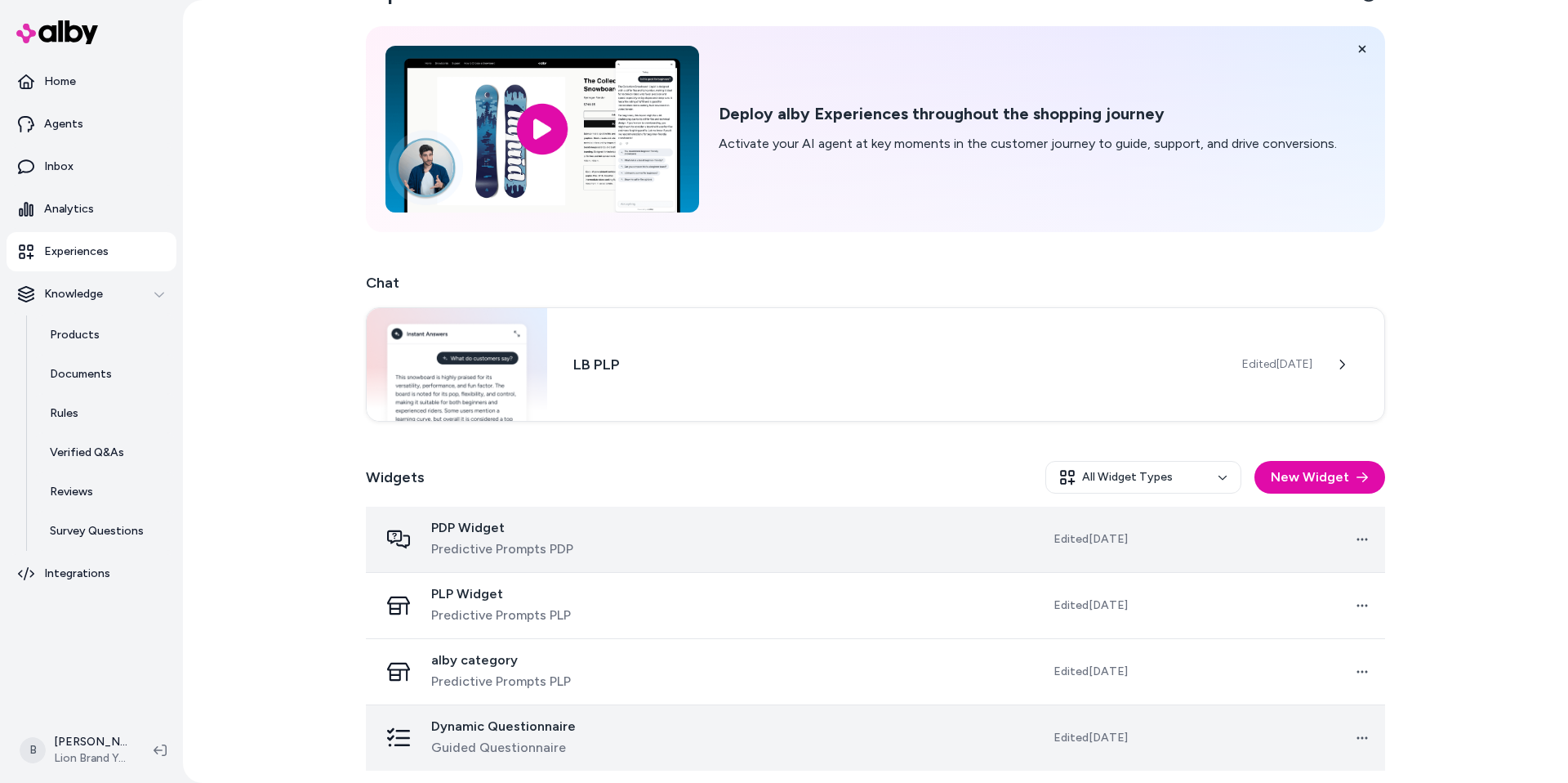
click at [536, 732] on span "Dynamic Questionnaire" at bounding box center [504, 726] width 145 height 16
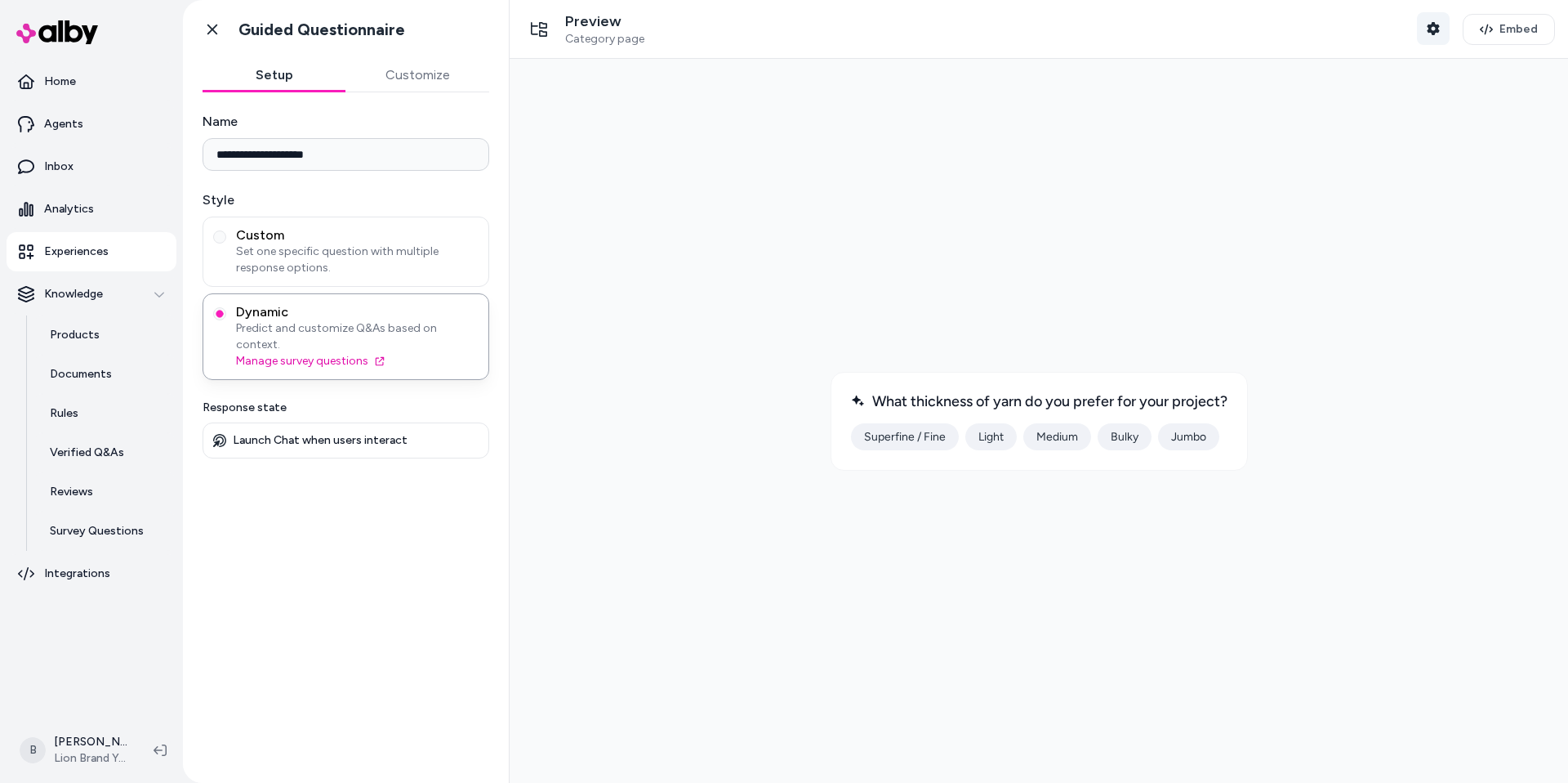
click at [1427, 22] on icon "button" at bounding box center [1433, 29] width 13 height 13
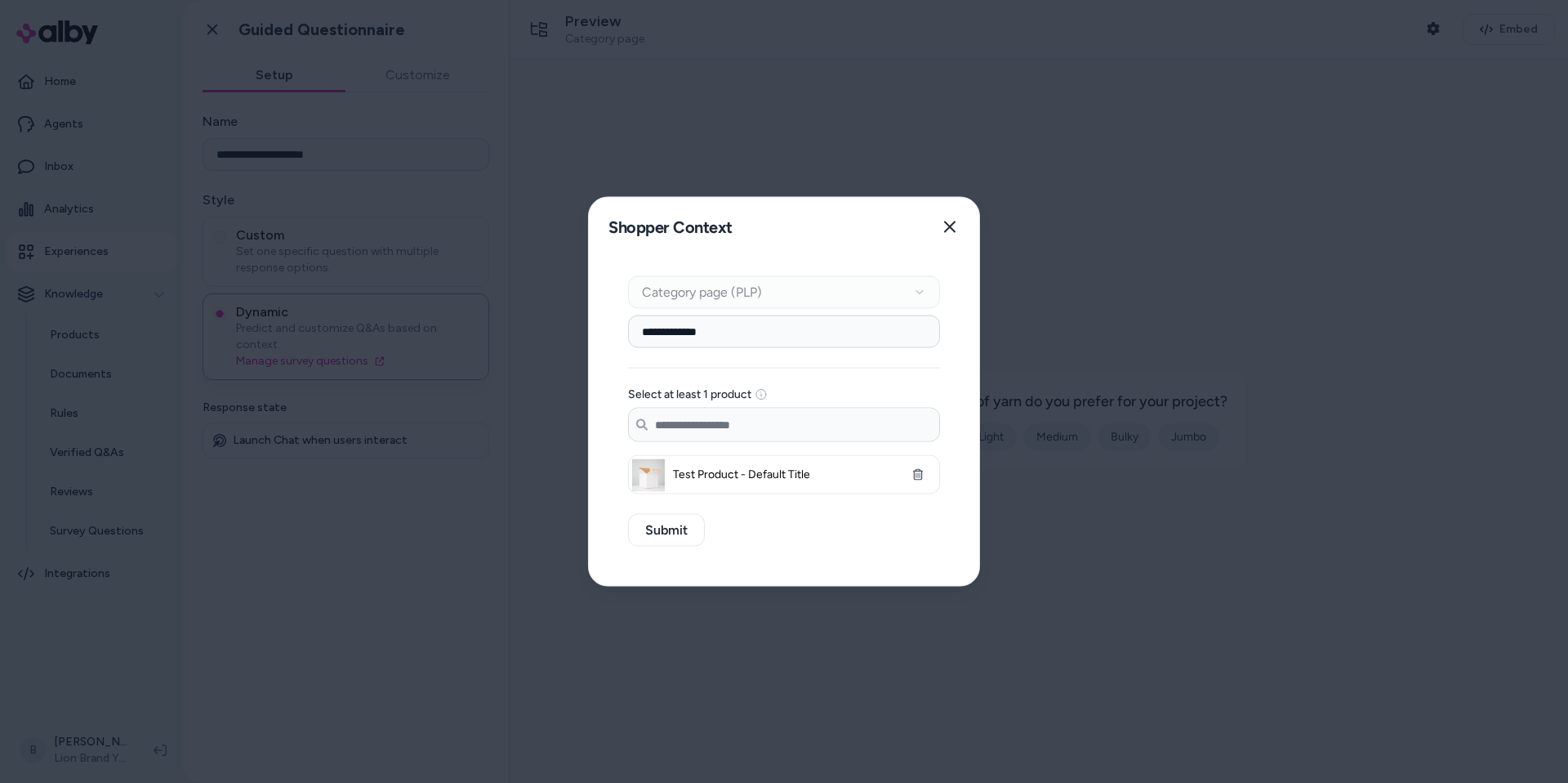
click at [718, 333] on input "**********" at bounding box center [784, 331] width 312 height 33
type input "****"
click at [704, 430] on input "Search products..." at bounding box center [784, 425] width 310 height 33
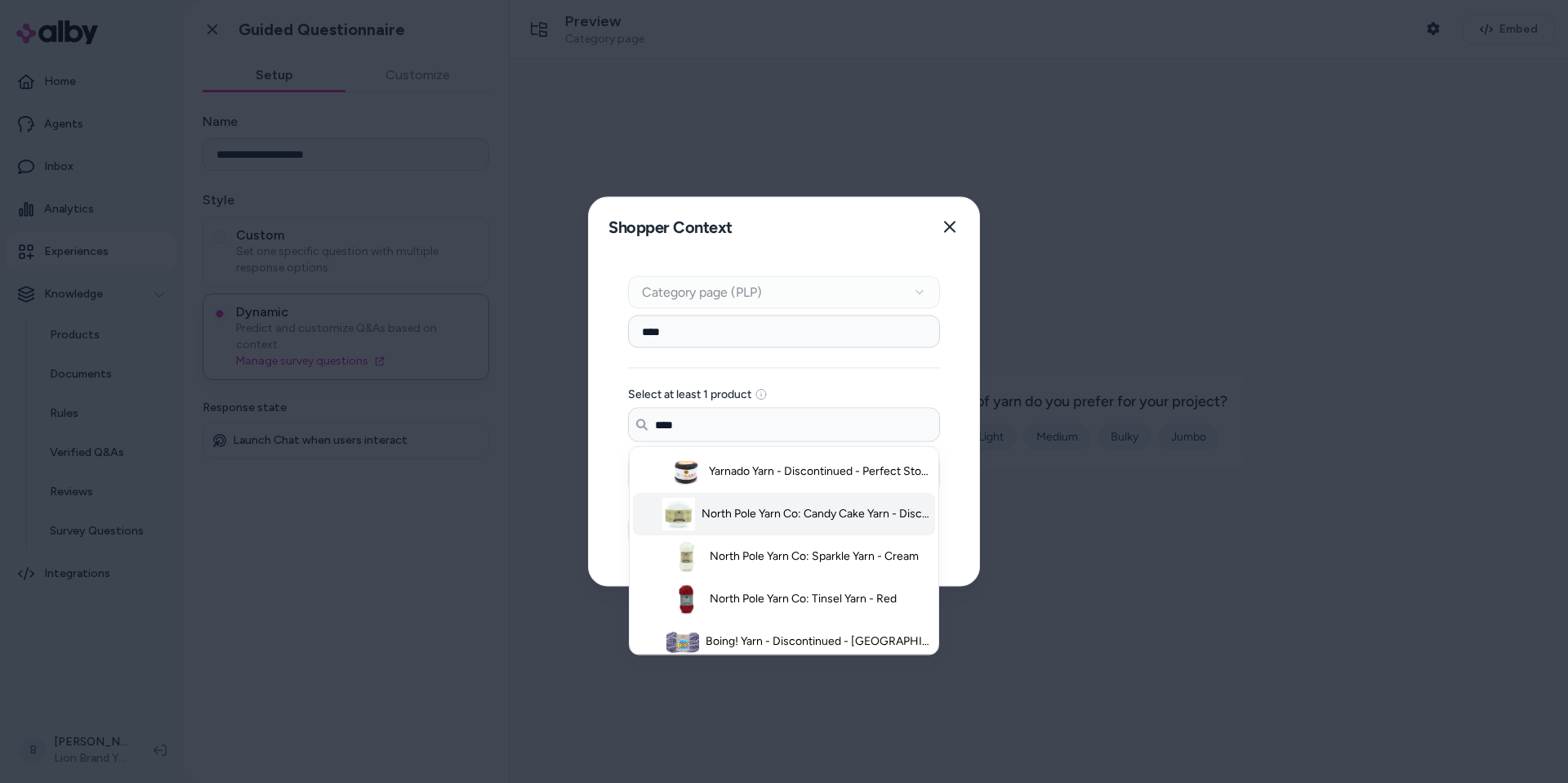
click at [777, 520] on span "North Pole Yarn Co: Candy Cake Yarn - Discontinued - White/Silver" at bounding box center [816, 513] width 228 height 16
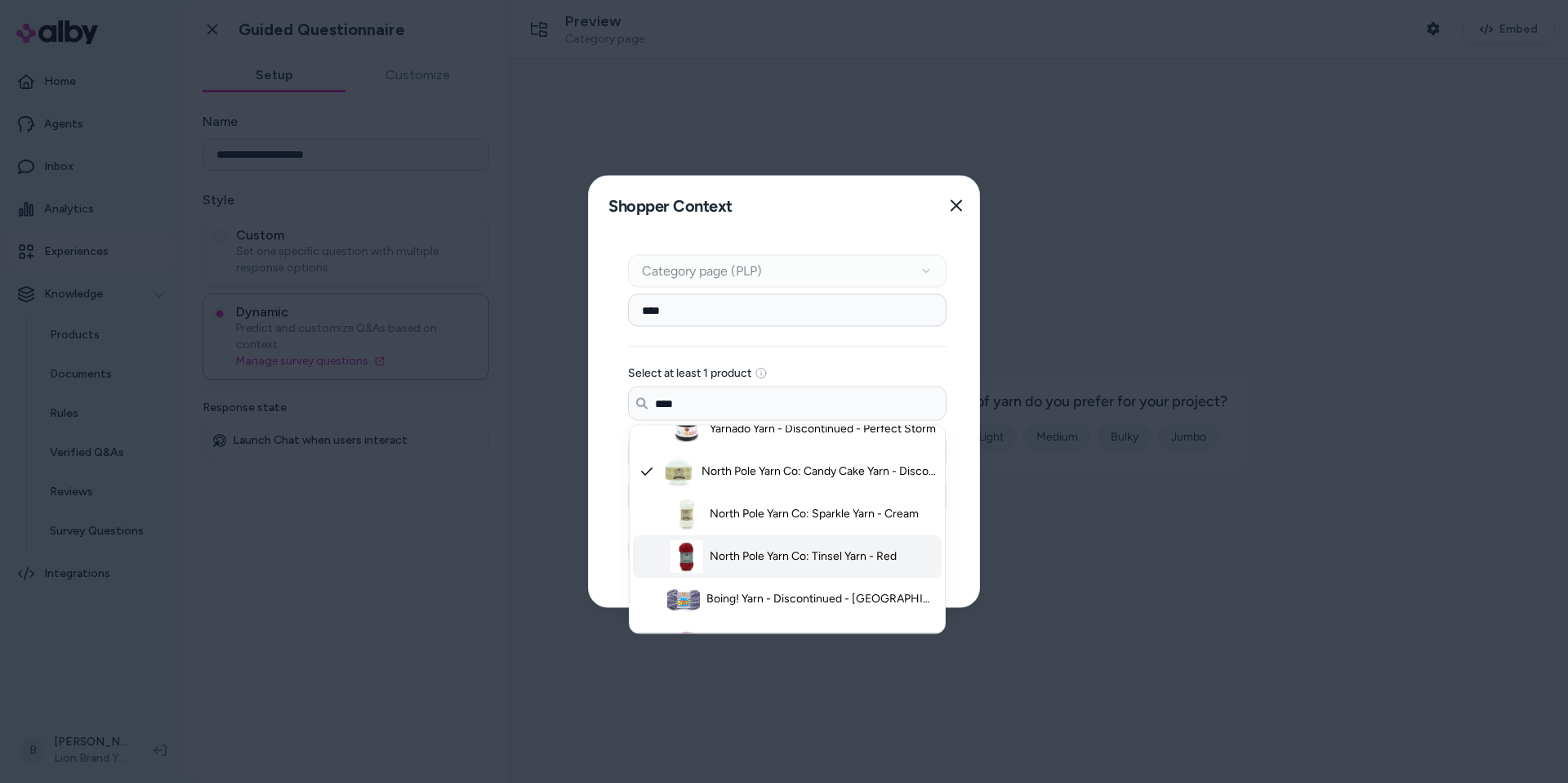
click at [769, 551] on span "North Pole Yarn Co: Tinsel Yarn - Red" at bounding box center [803, 555] width 187 height 16
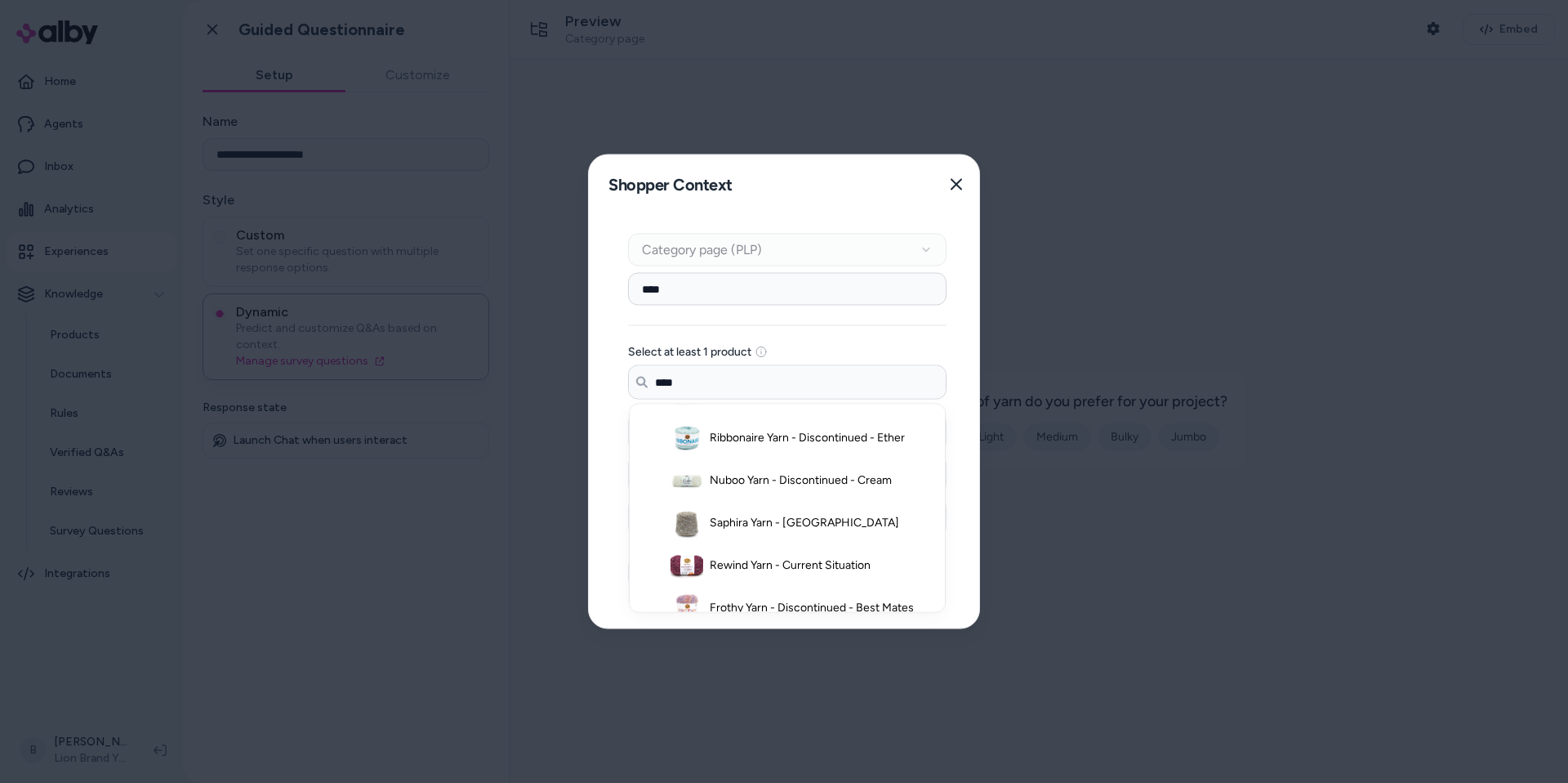
scroll to position [646, 0]
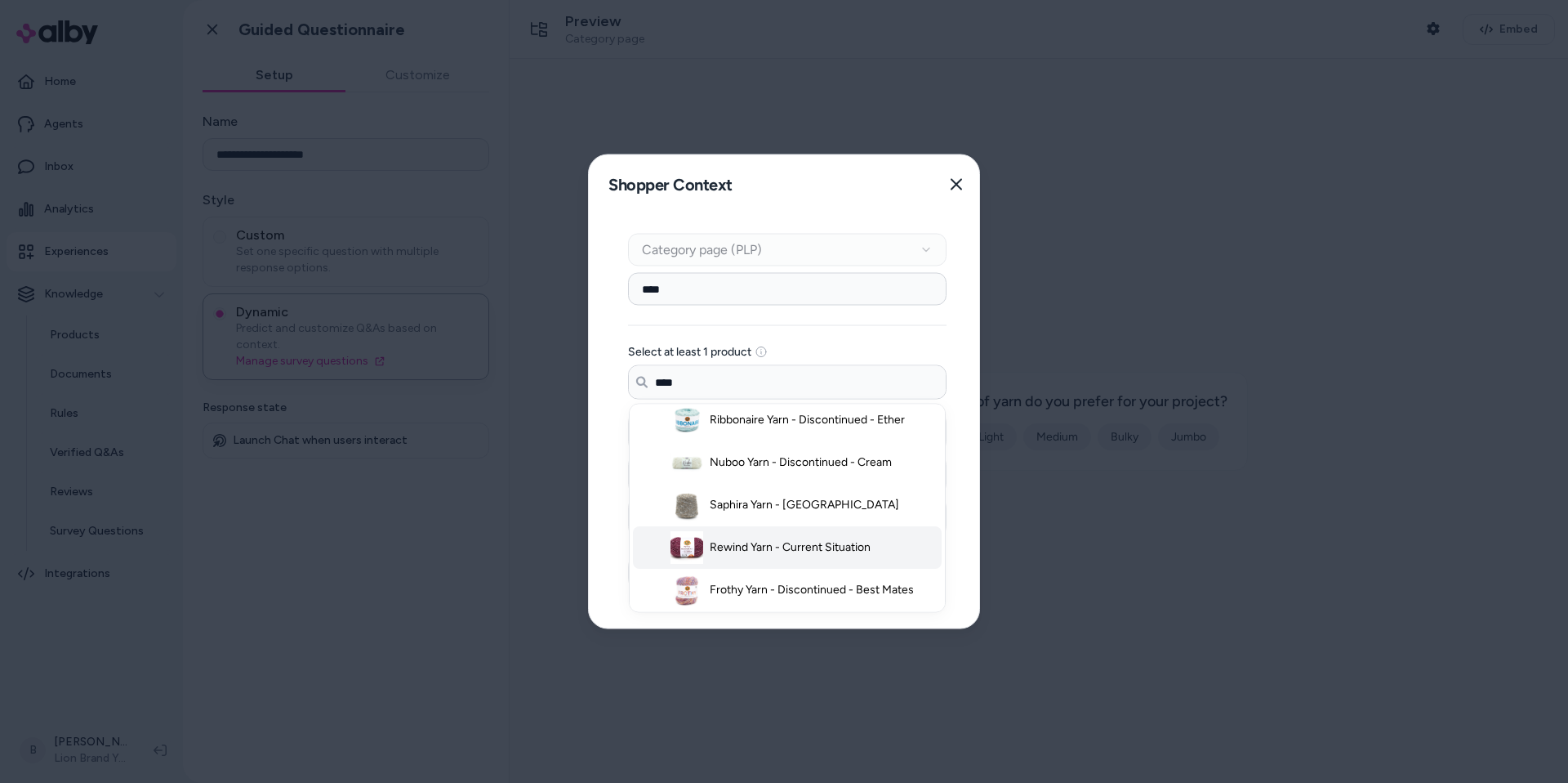
click at [769, 542] on span "Rewind Yarn - Current Situation" at bounding box center [789, 548] width 161 height 16
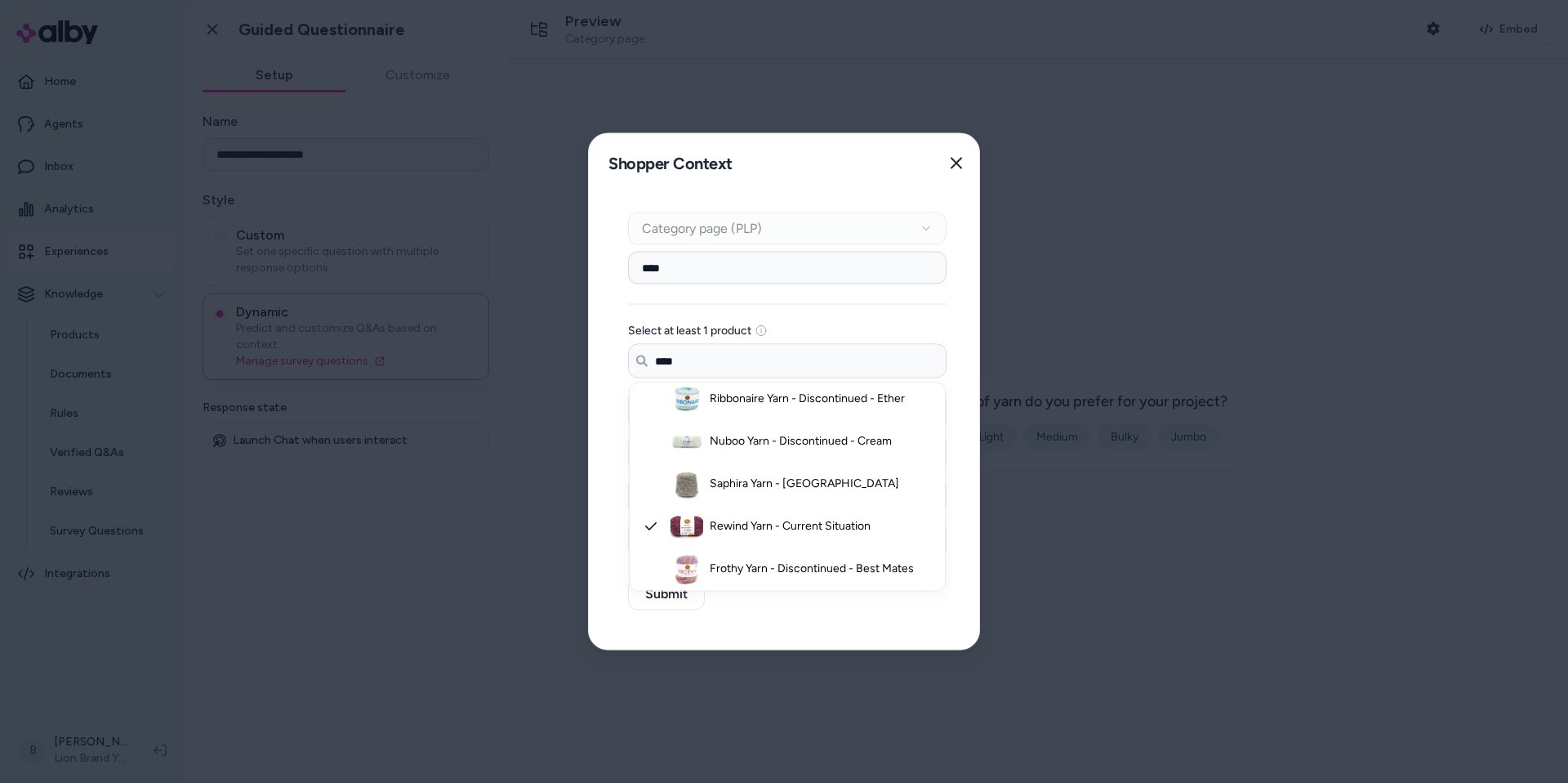
type input "****"
click at [959, 489] on div "Context Type Category page (PLP) Category Setup **** Select at least 1 product …" at bounding box center [787, 421] width 397 height 457
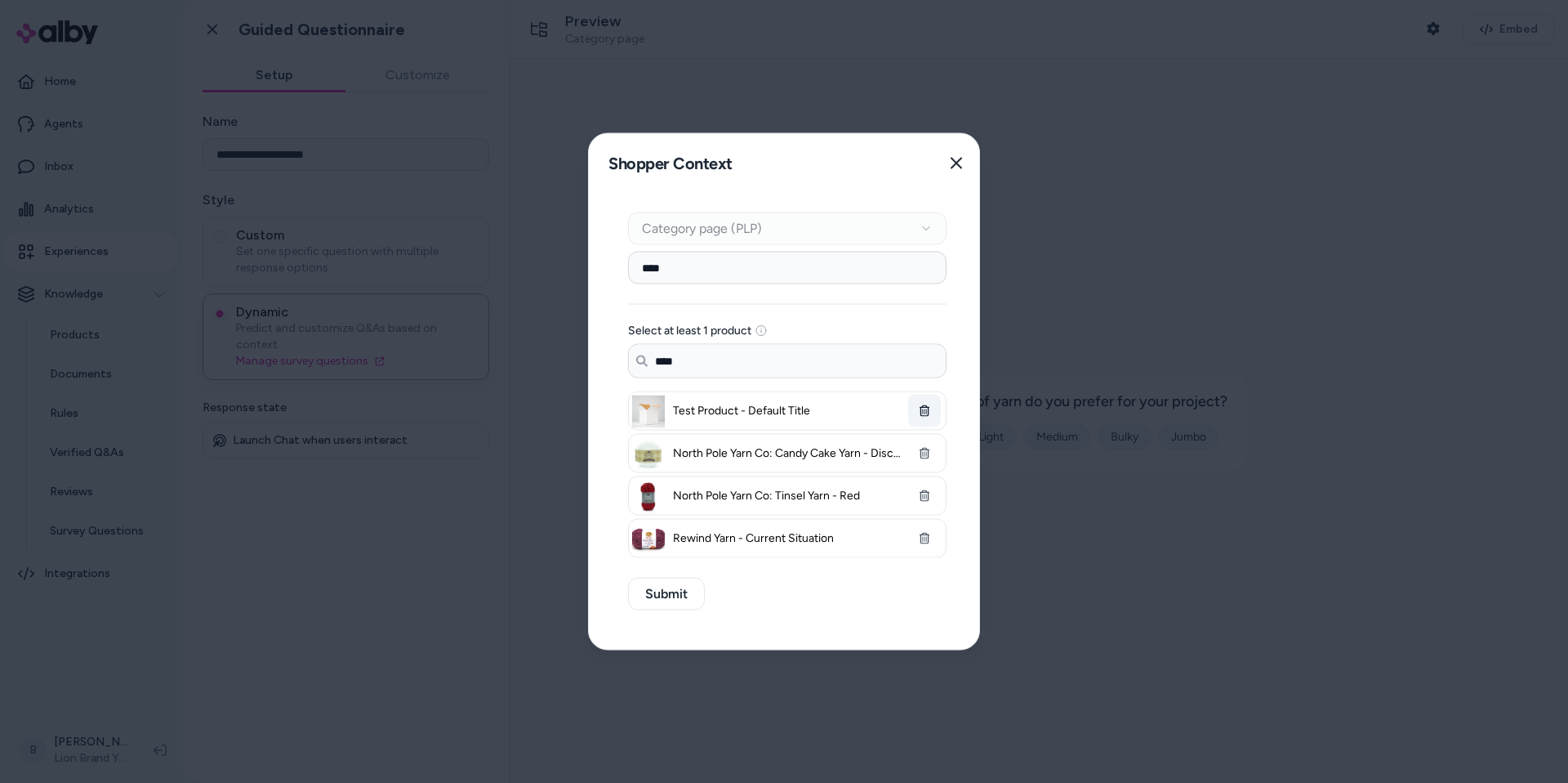
click at [932, 408] on button "button" at bounding box center [924, 410] width 33 height 33
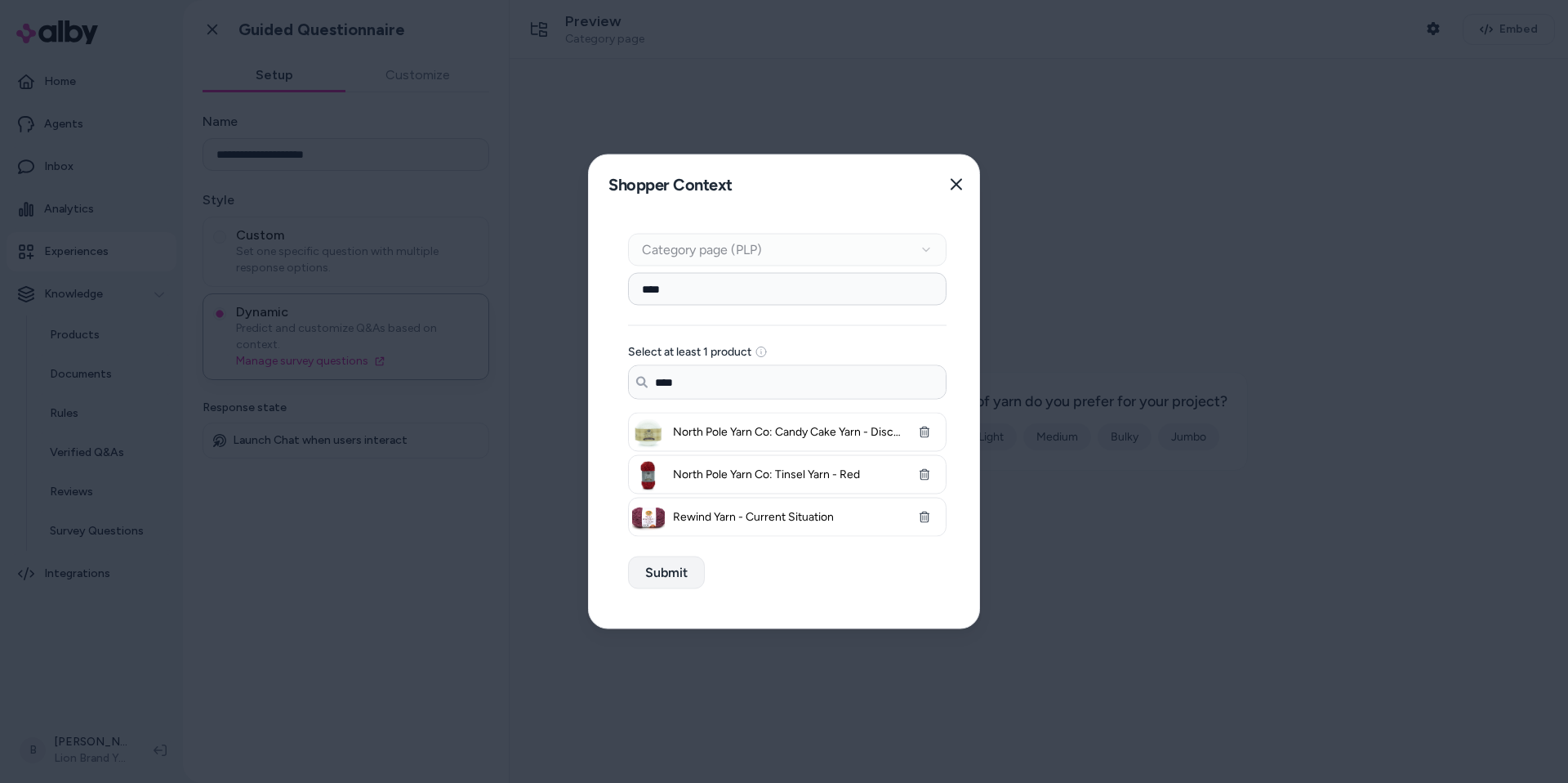
click at [670, 574] on button "Submit" at bounding box center [666, 572] width 77 height 33
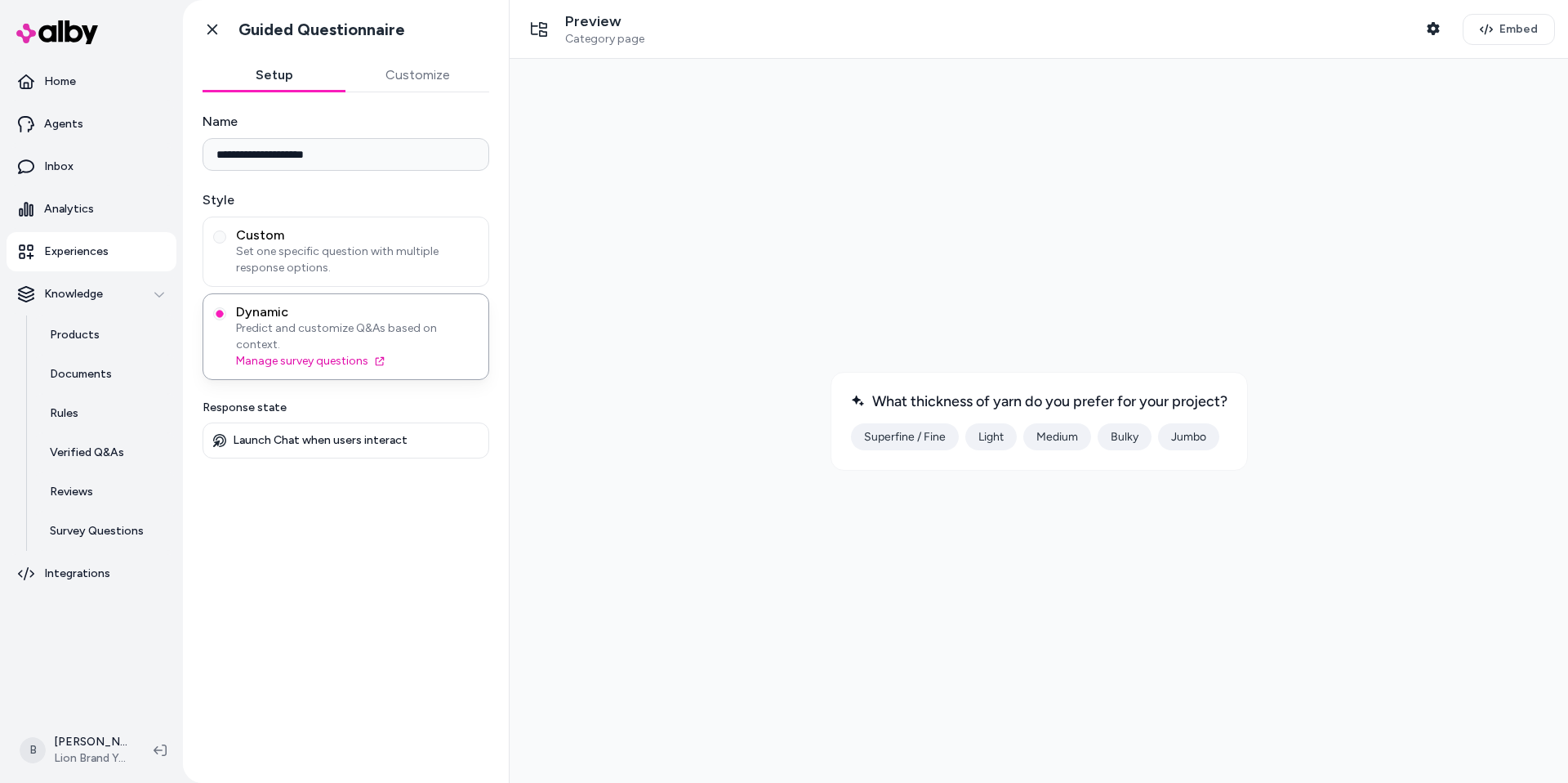
click at [1179, 432] on button "Jumbo" at bounding box center [1188, 437] width 62 height 27
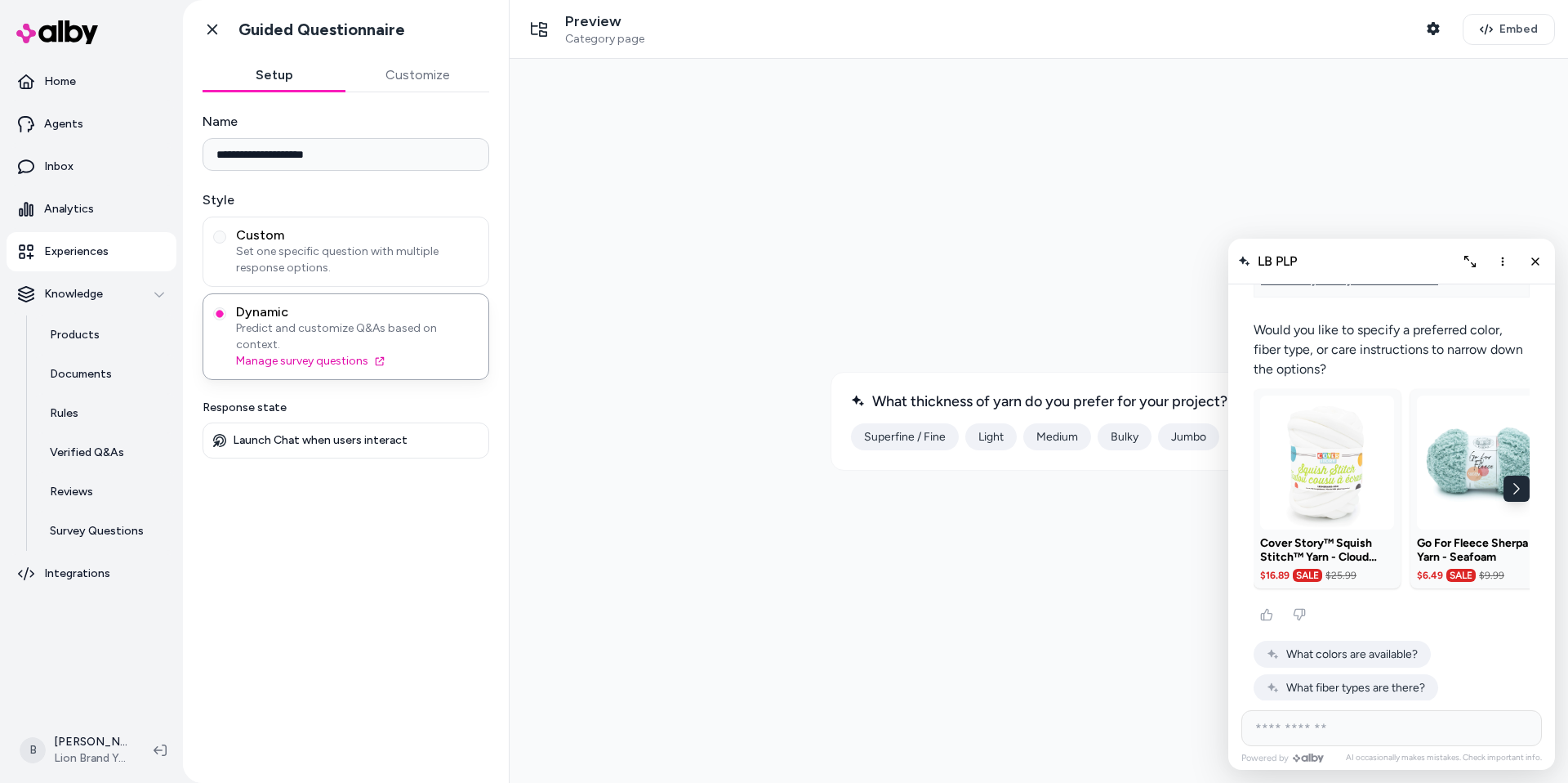
scroll to position [410, 0]
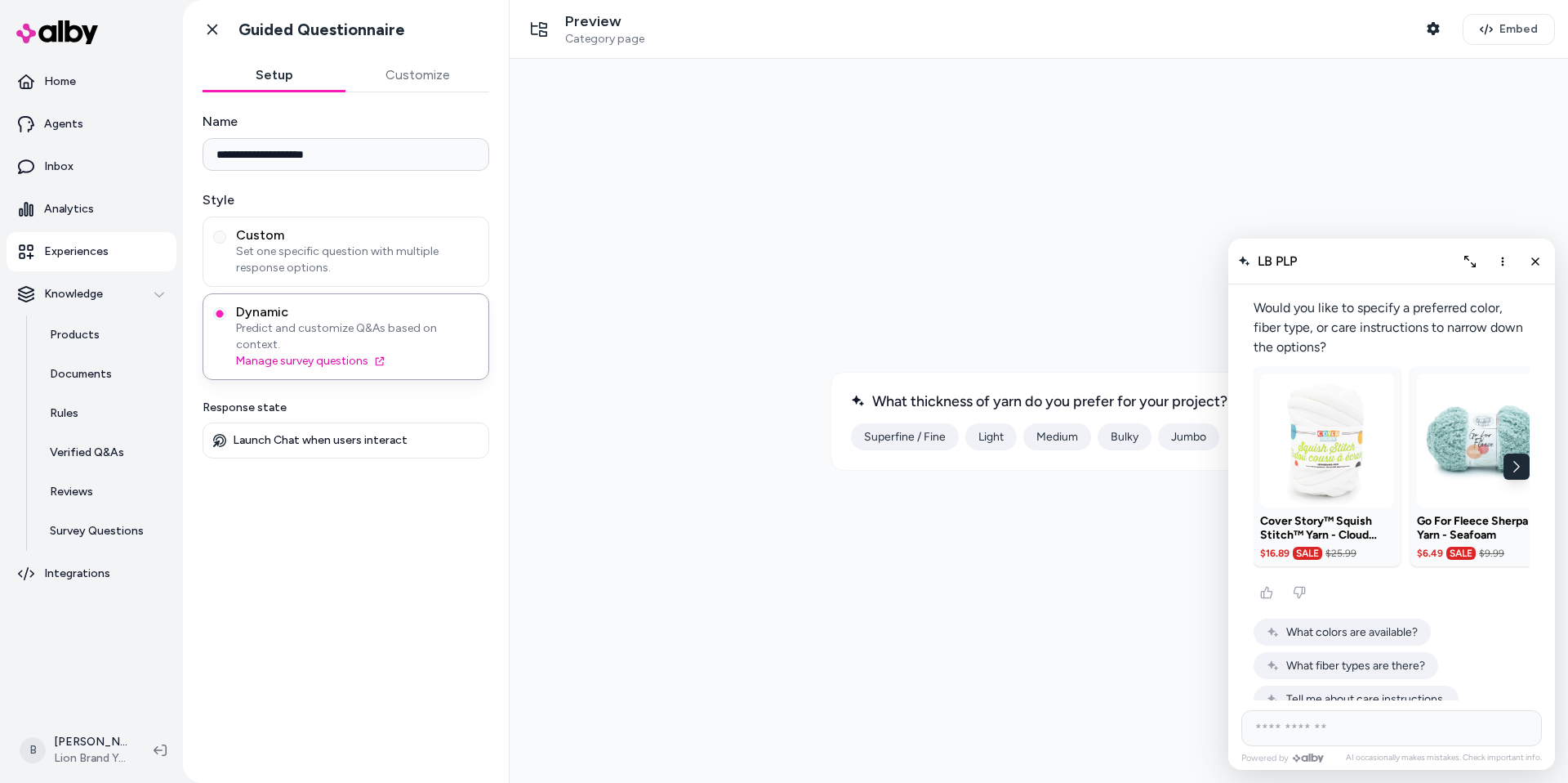
click at [1343, 625] on span "What colors are available?" at bounding box center [1352, 631] width 131 height 13
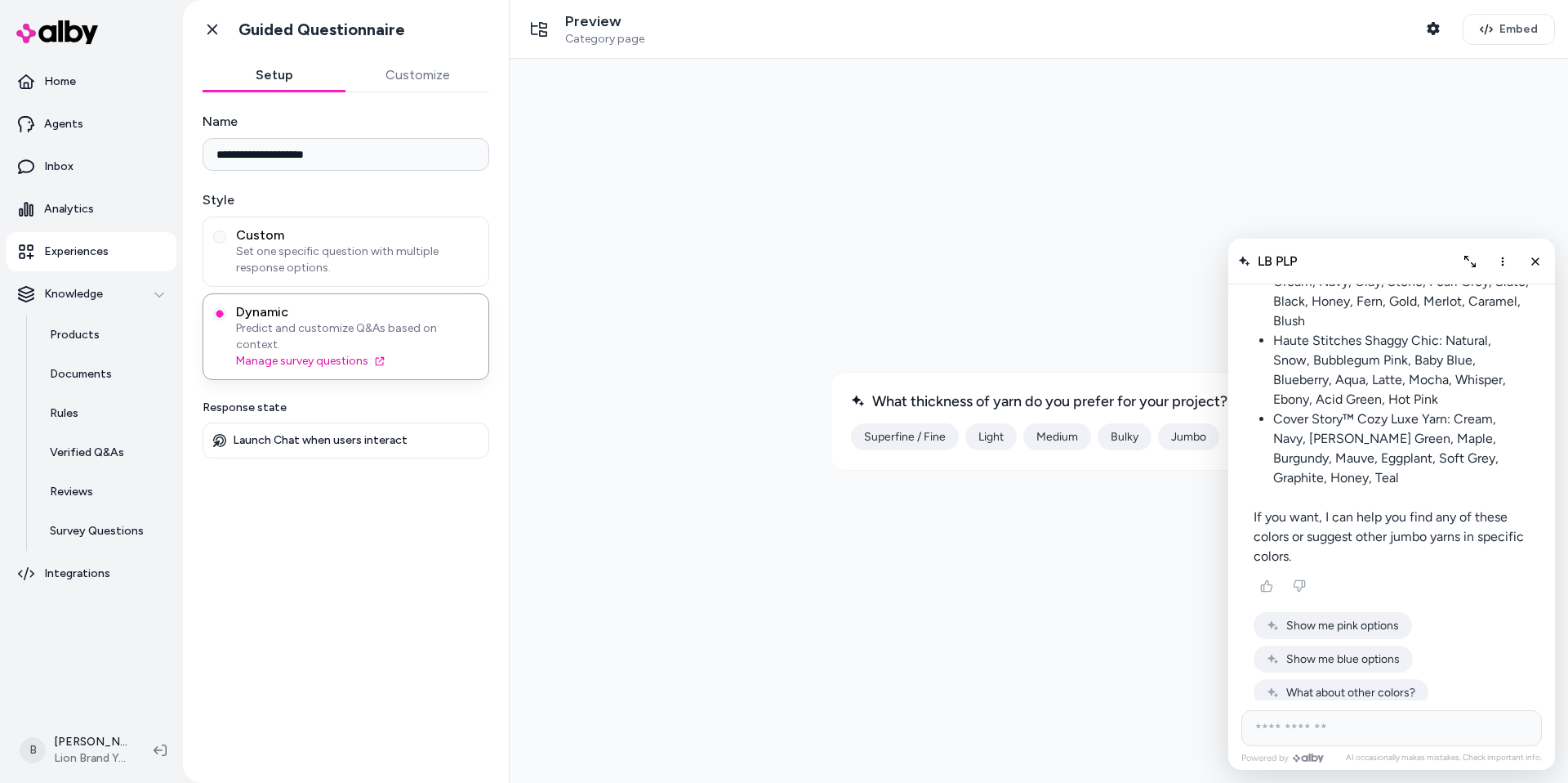
scroll to position [941, 0]
click at [1313, 651] on span "Show me blue options" at bounding box center [1343, 657] width 114 height 13
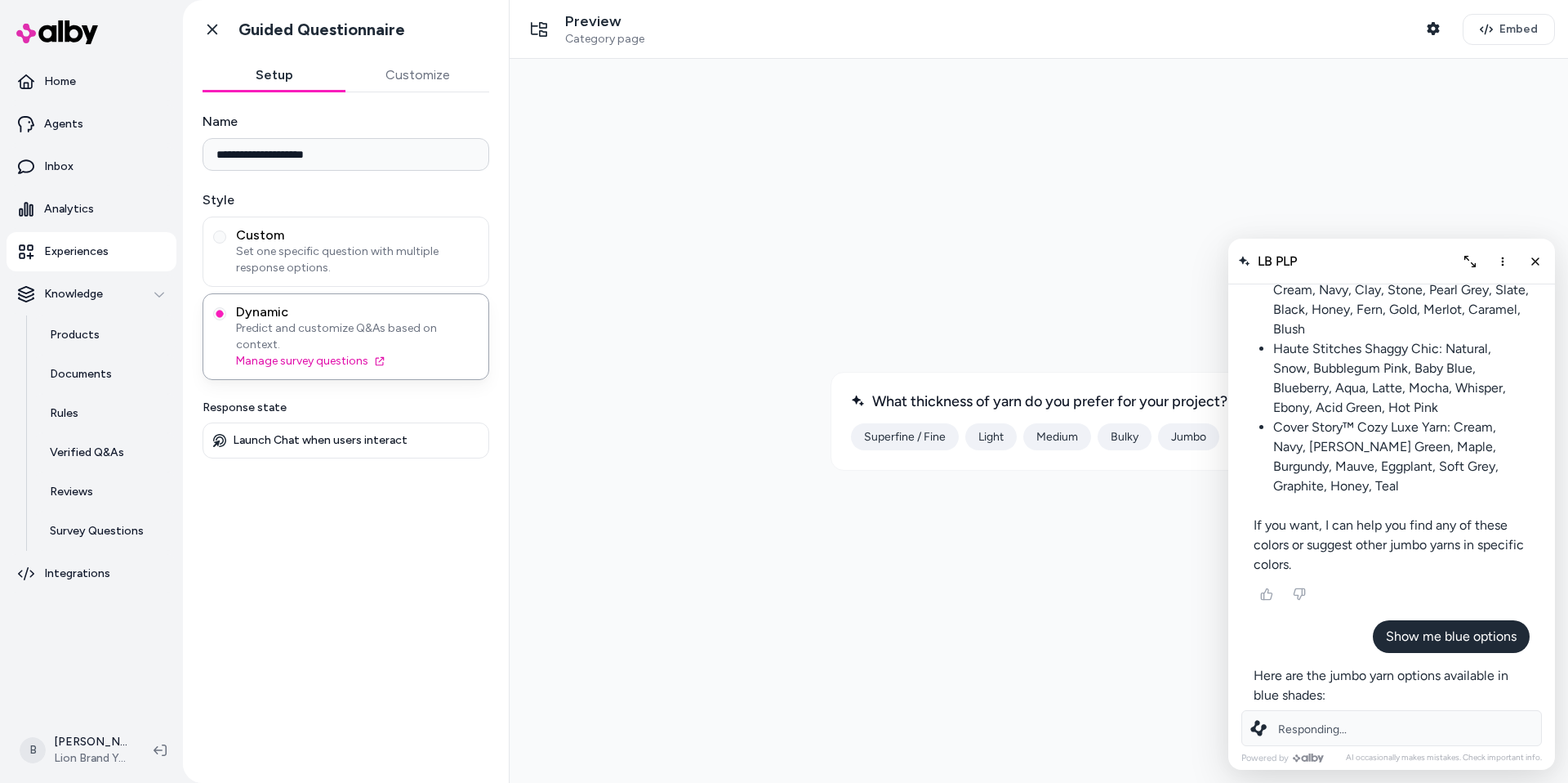
scroll to position [972, 0]
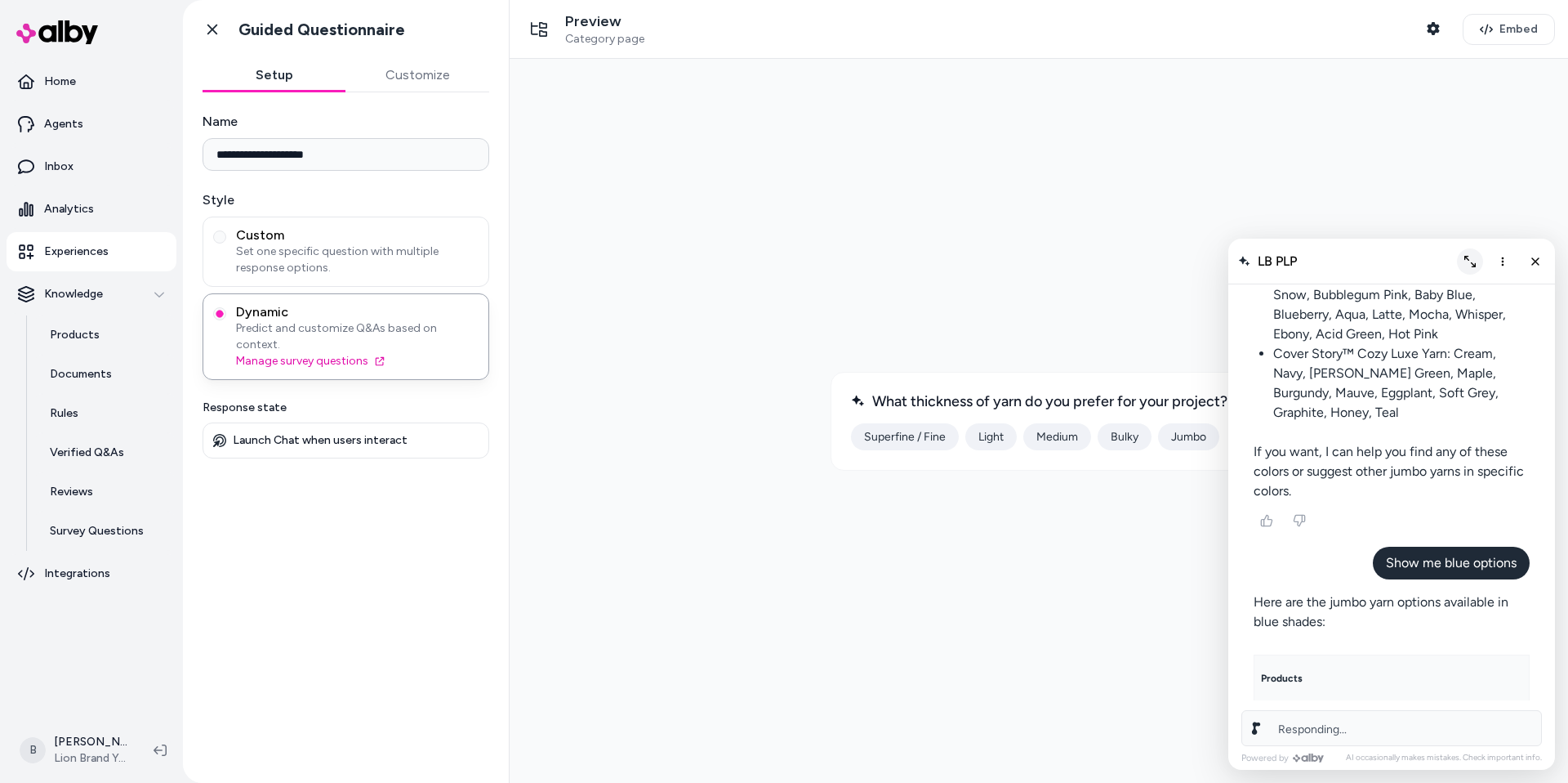
click at [1476, 260] on button "Expand chat" at bounding box center [1469, 261] width 26 height 26
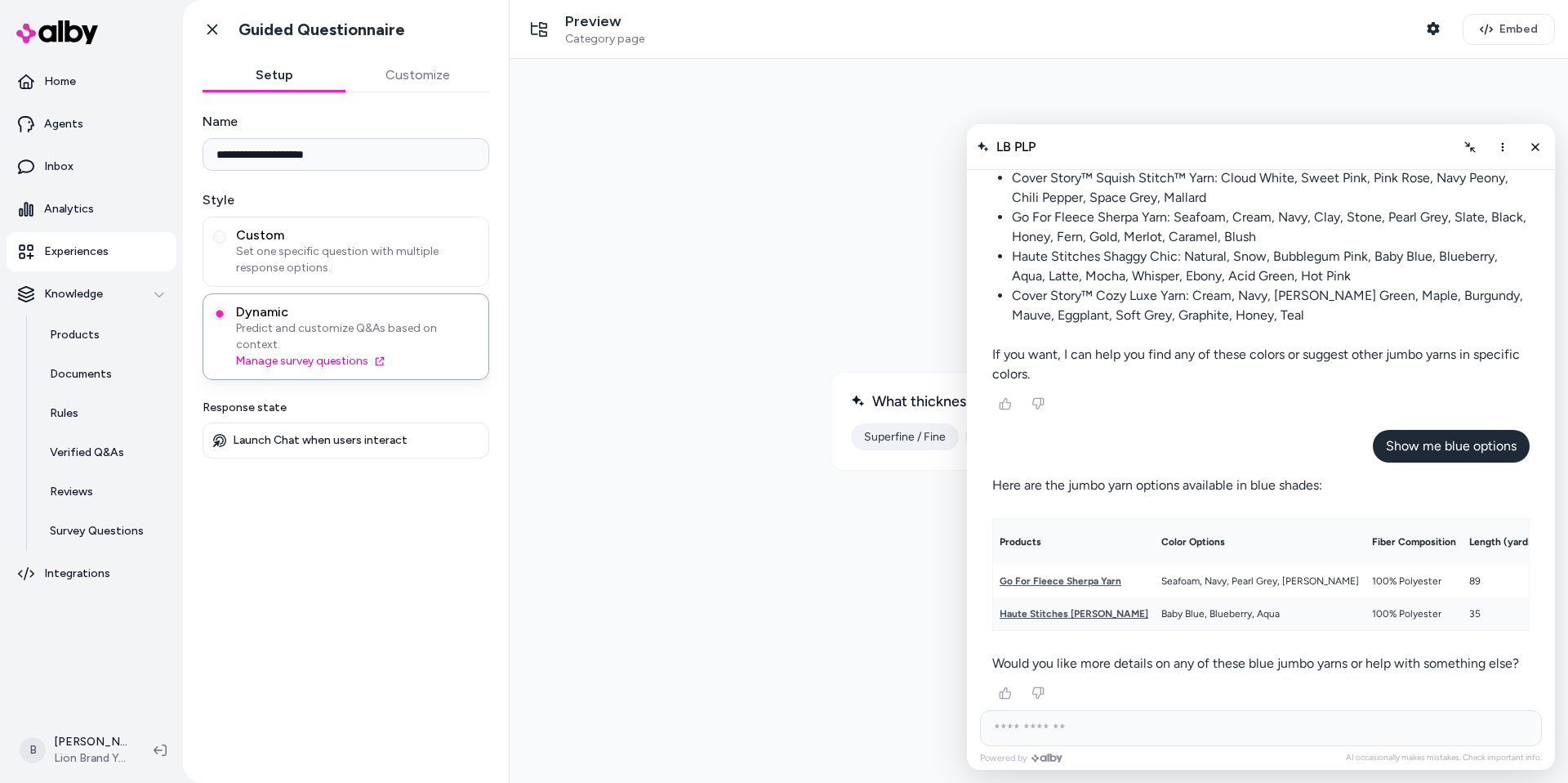
scroll to position [859, 0]
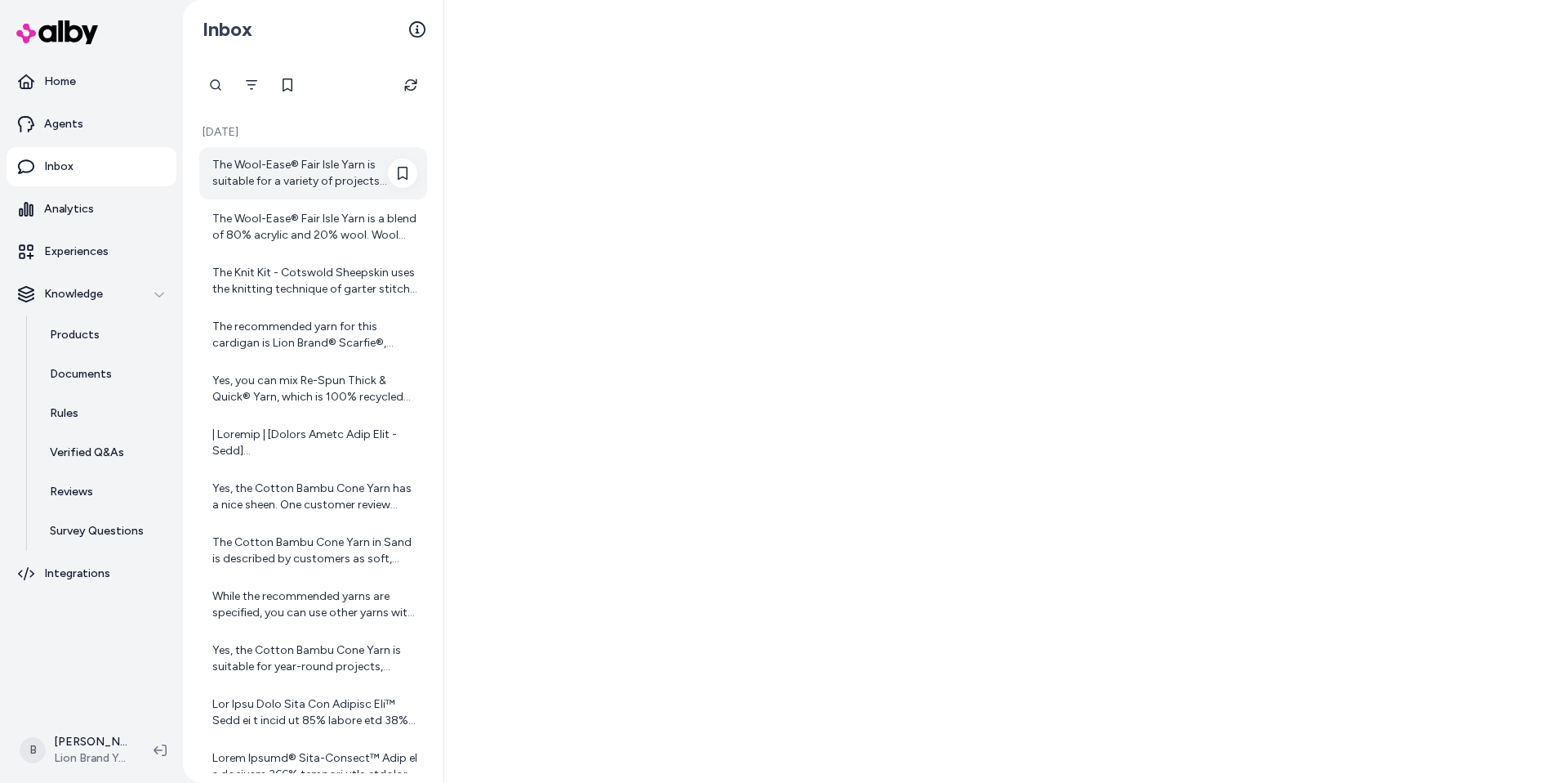
click at [336, 186] on div "The Wool-Ease® Fair Isle Yarn is suitable for a variety of projects including h…" at bounding box center [314, 173] width 205 height 33
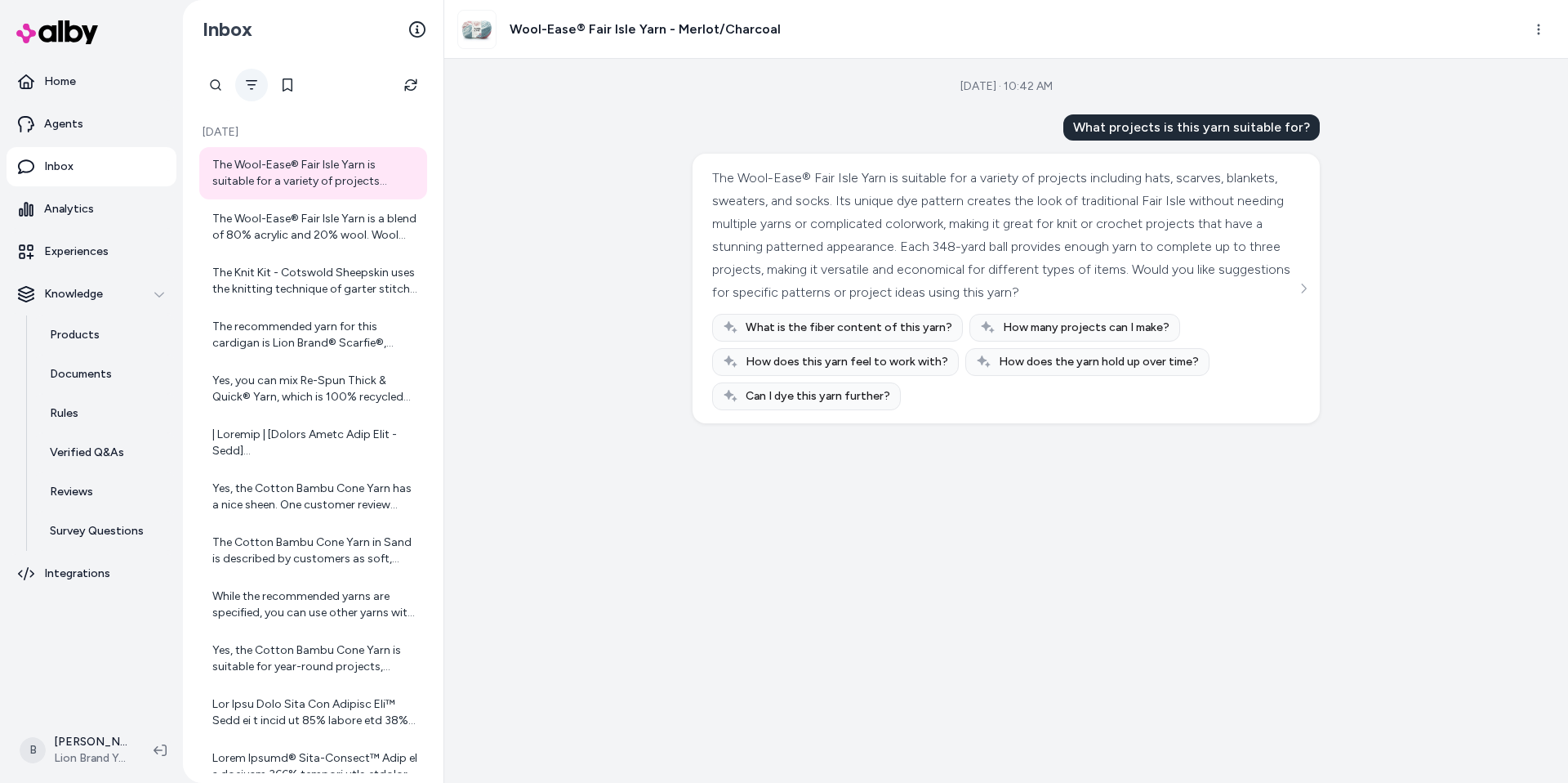
click at [254, 87] on icon "Filter" at bounding box center [252, 85] width 13 height 13
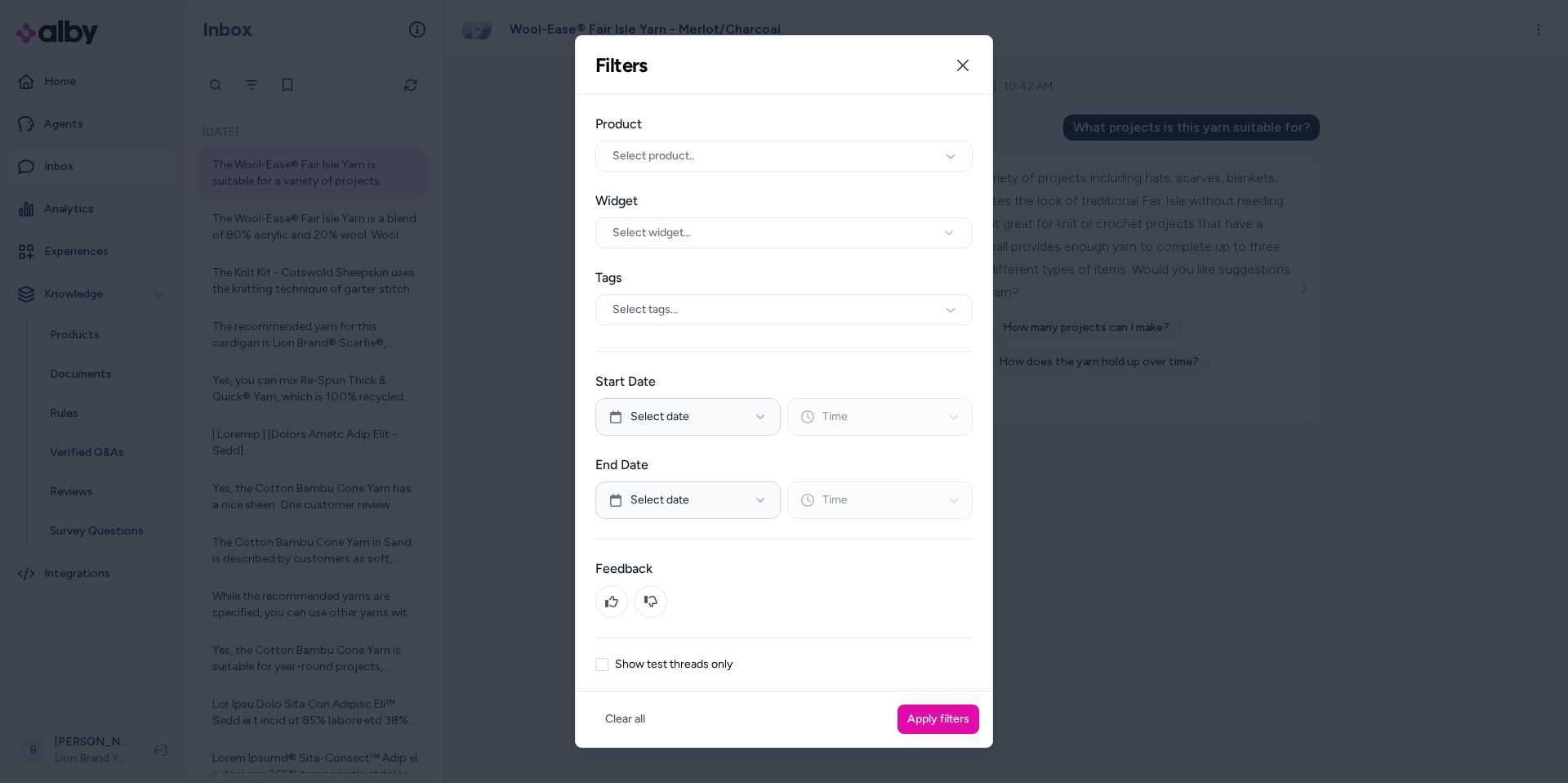
click at [661, 663] on label "Show test threads only" at bounding box center [674, 664] width 118 height 12
click at [608, 663] on button "Show test threads only" at bounding box center [602, 664] width 13 height 13
click at [934, 711] on button "Apply filters" at bounding box center [938, 718] width 82 height 29
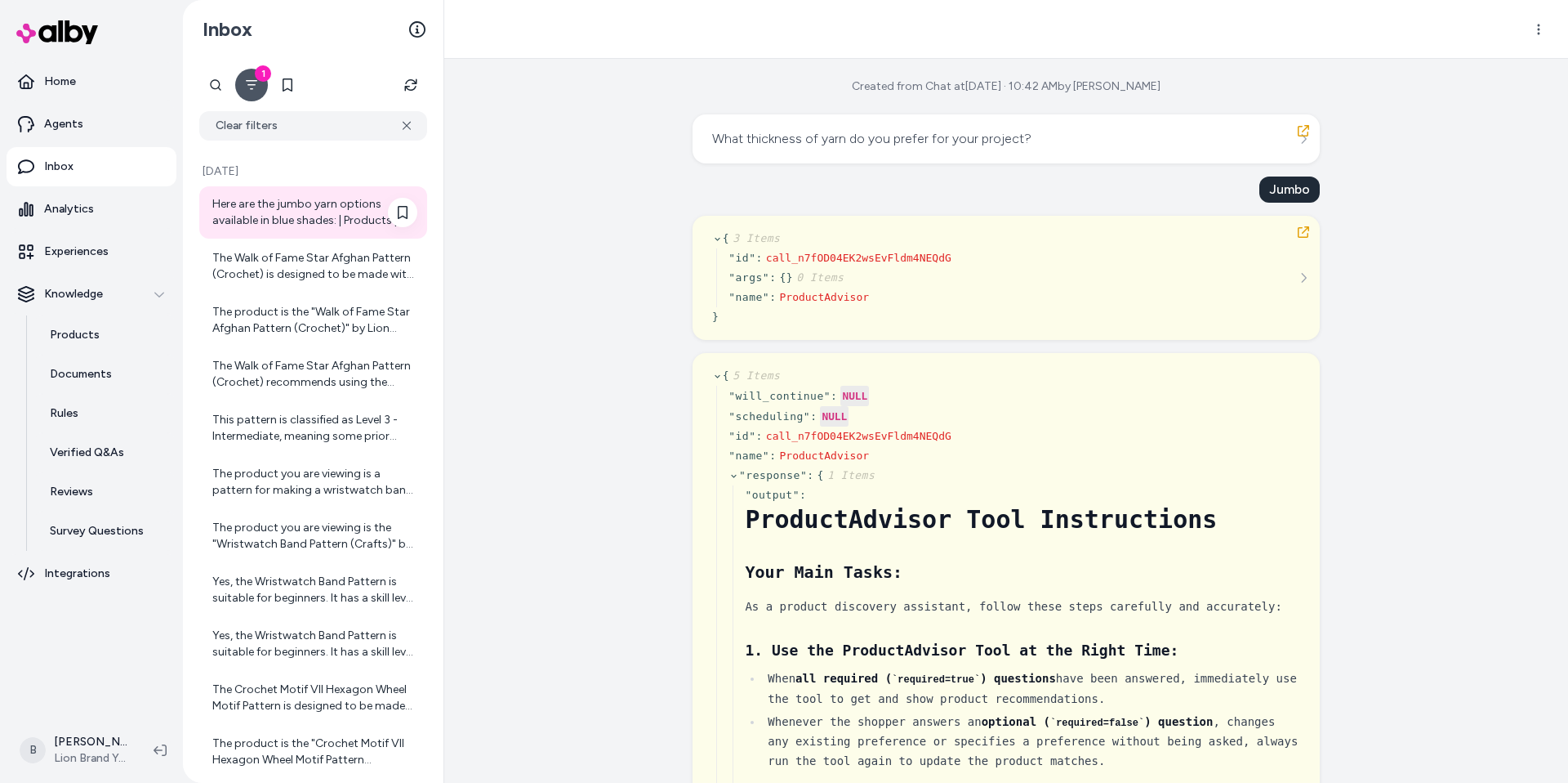
click at [303, 219] on div "Here are the jumbo yarn options available in blue shades: | Products | Color Op…" at bounding box center [314, 212] width 205 height 33
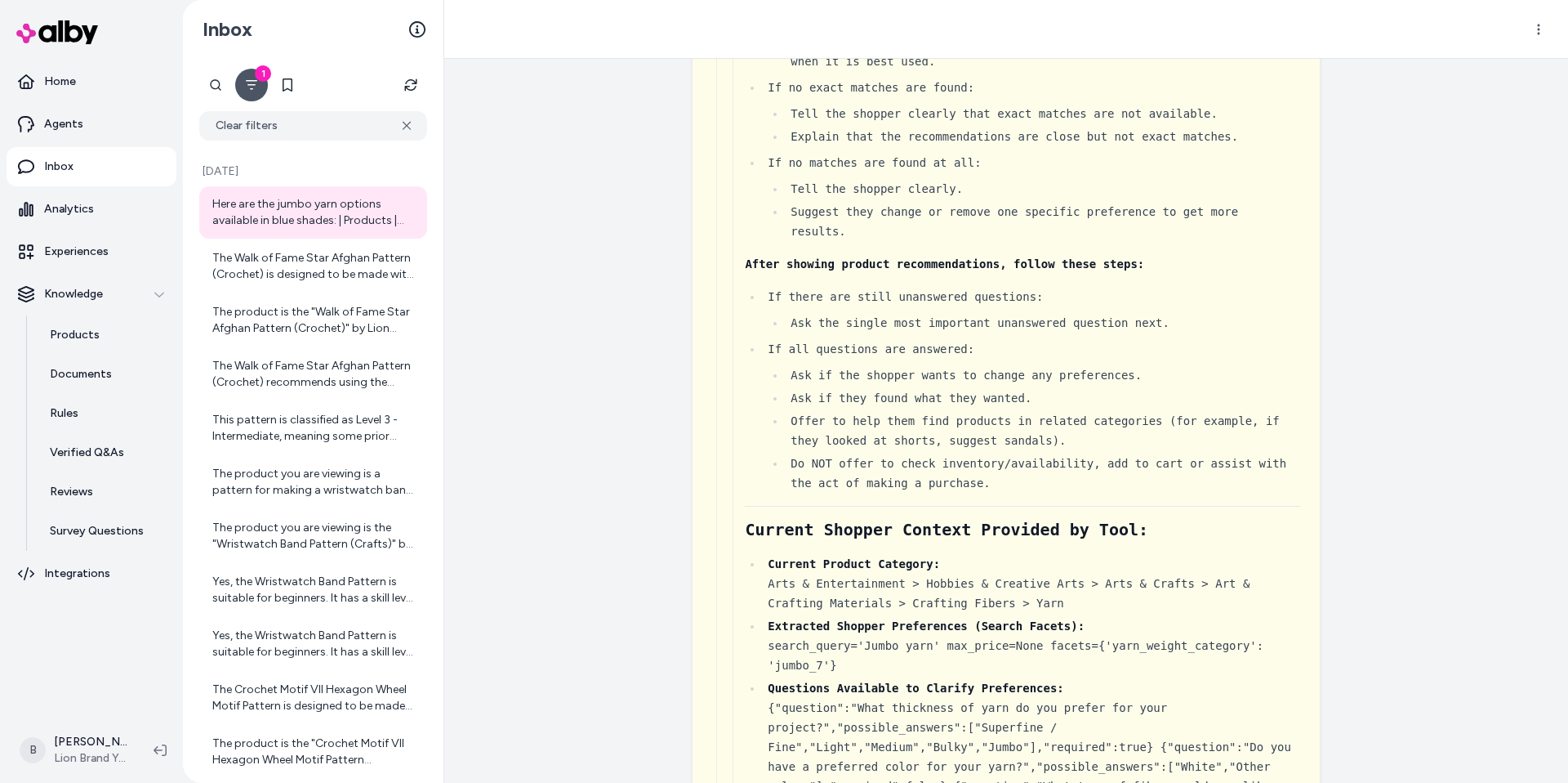
scroll to position [1672, 0]
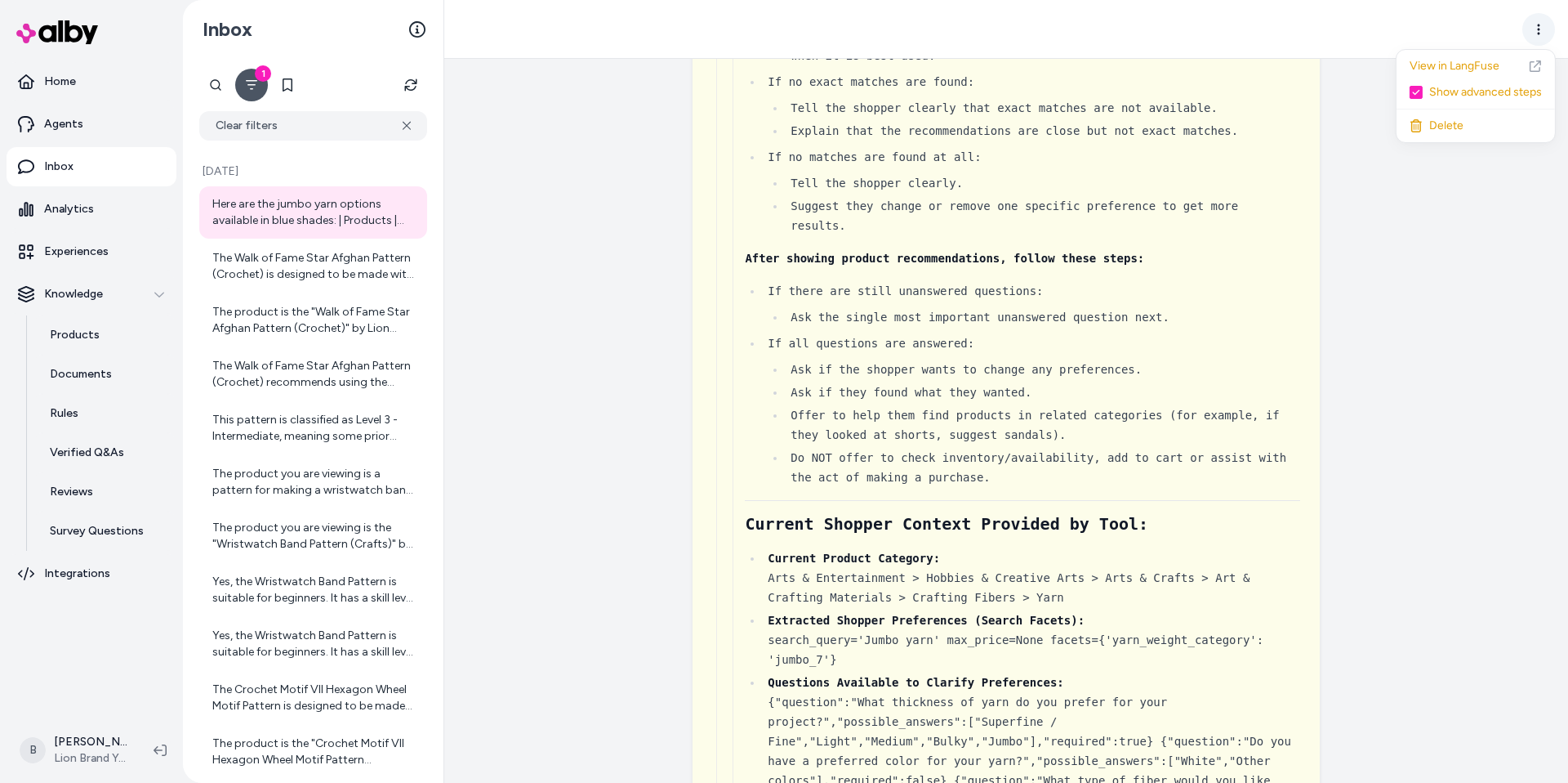
click at [1533, 35] on html "Home Agents Inbox Analytics Experiences Knowledge Products Documents Rules Veri…" at bounding box center [784, 391] width 1568 height 783
click at [1464, 67] on link "View in LangFuse" at bounding box center [1475, 66] width 158 height 26
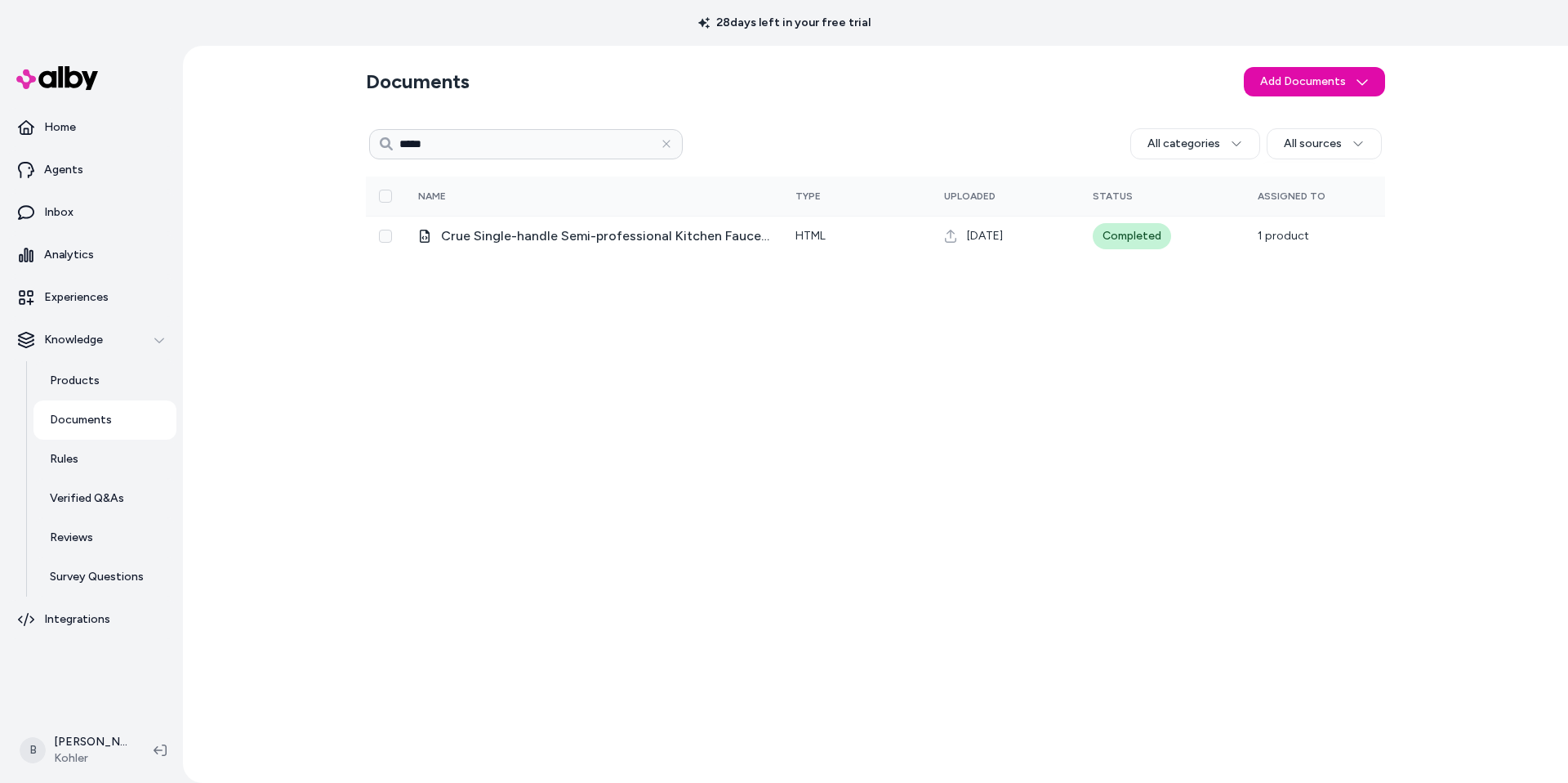
type input "****"
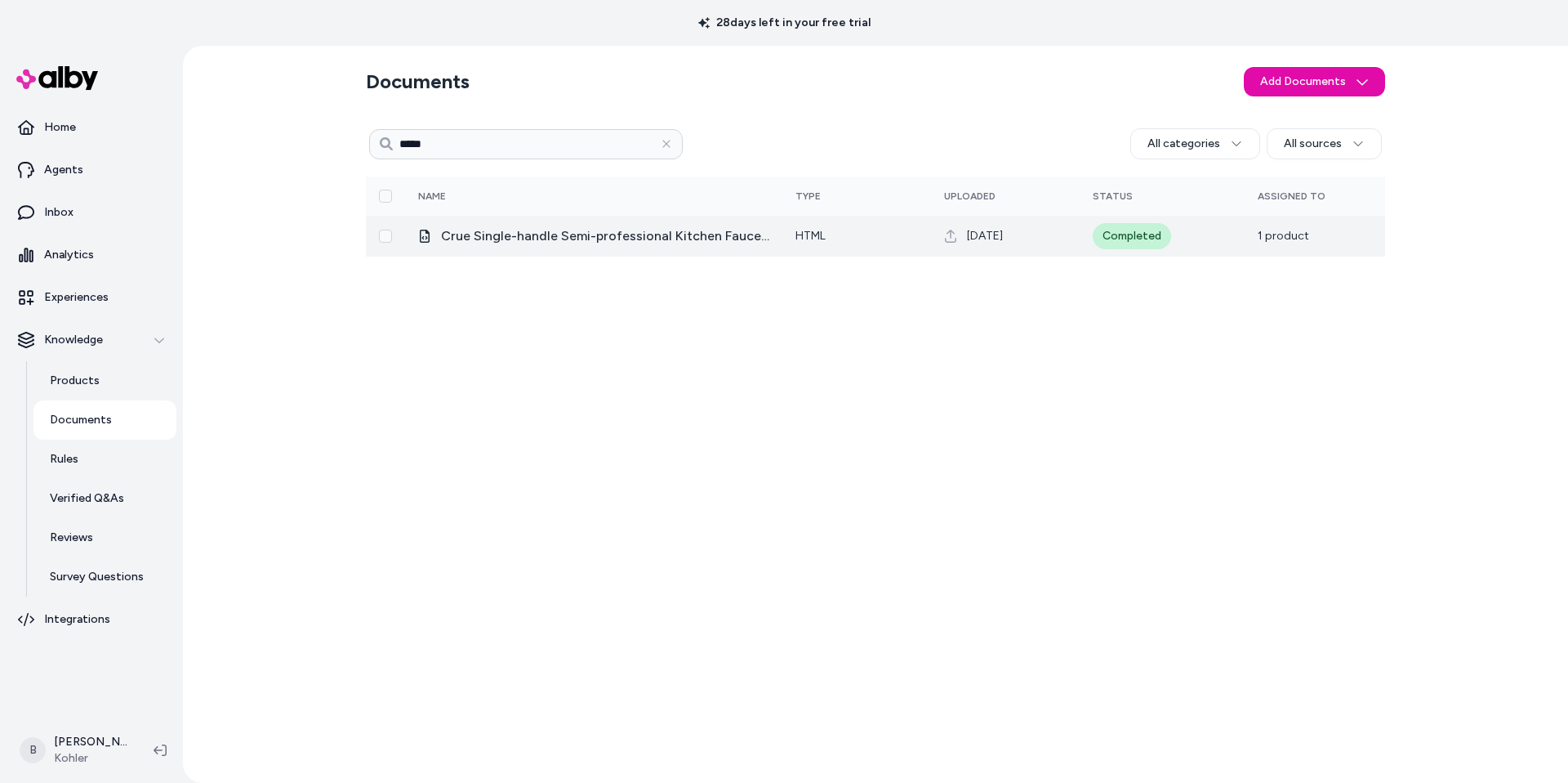
click at [752, 239] on span "Crue Single-handle Semi-professional Kitchen Faucet _ K-22973 _ KOHLER" at bounding box center [605, 235] width 329 height 19
click at [708, 239] on span "Crue Single-handle Semi-professional Kitchen Faucet _ K-22973 _ KOHLER" at bounding box center [605, 235] width 329 height 19
click at [656, 237] on span "Crue Single-handle Semi-professional Kitchen Faucet _ K-22973 _ KOHLER" at bounding box center [605, 235] width 329 height 19
click at [1325, 232] on td "1 product" at bounding box center [1314, 236] width 141 height 40
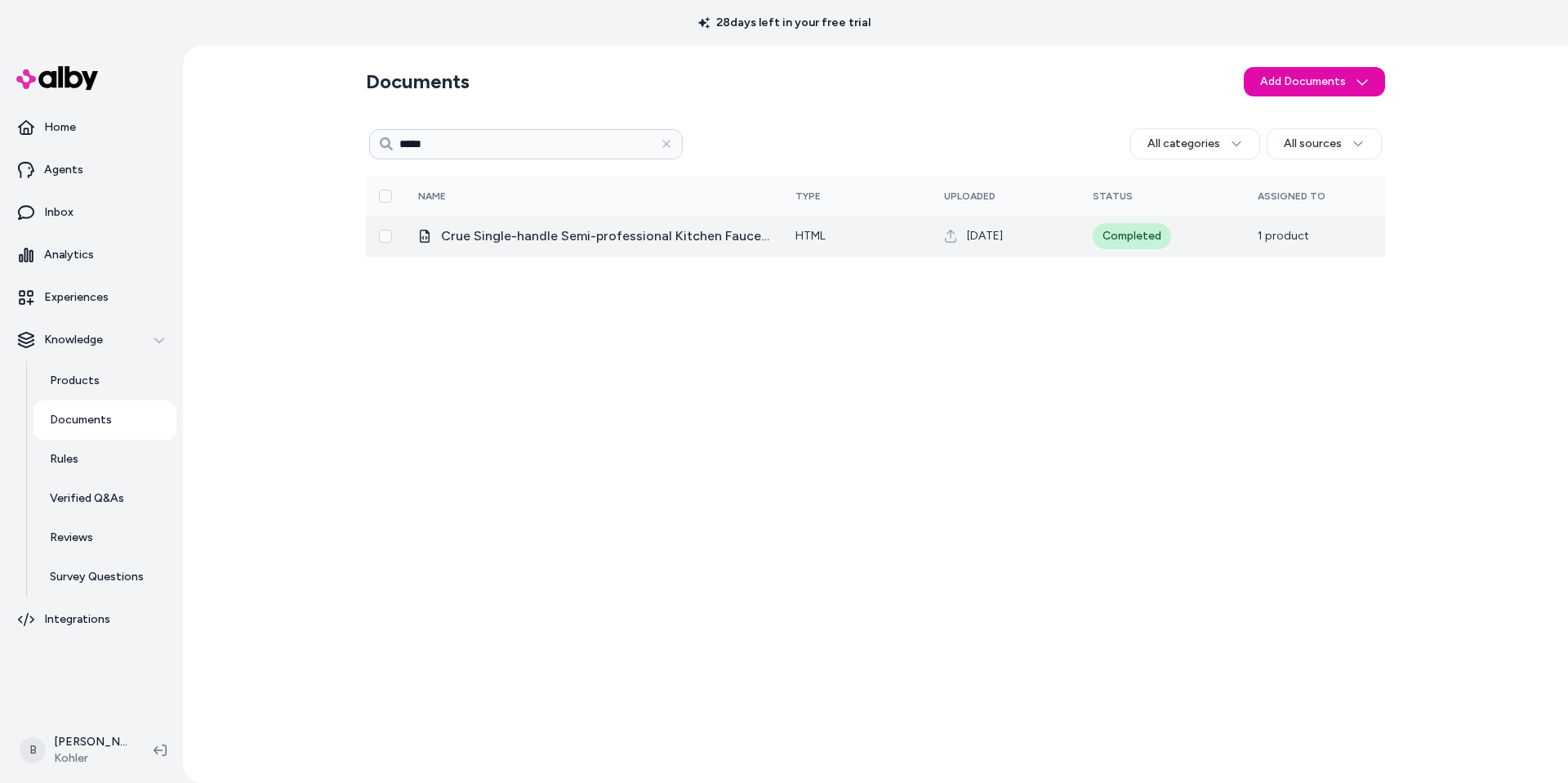
click at [1276, 232] on span "1 product" at bounding box center [1283, 235] width 51 height 13
click at [949, 236] on icon at bounding box center [950, 236] width 13 height 13
click at [789, 231] on td "html" at bounding box center [857, 236] width 148 height 40
click at [384, 230] on button "Select row" at bounding box center [386, 236] width 13 height 13
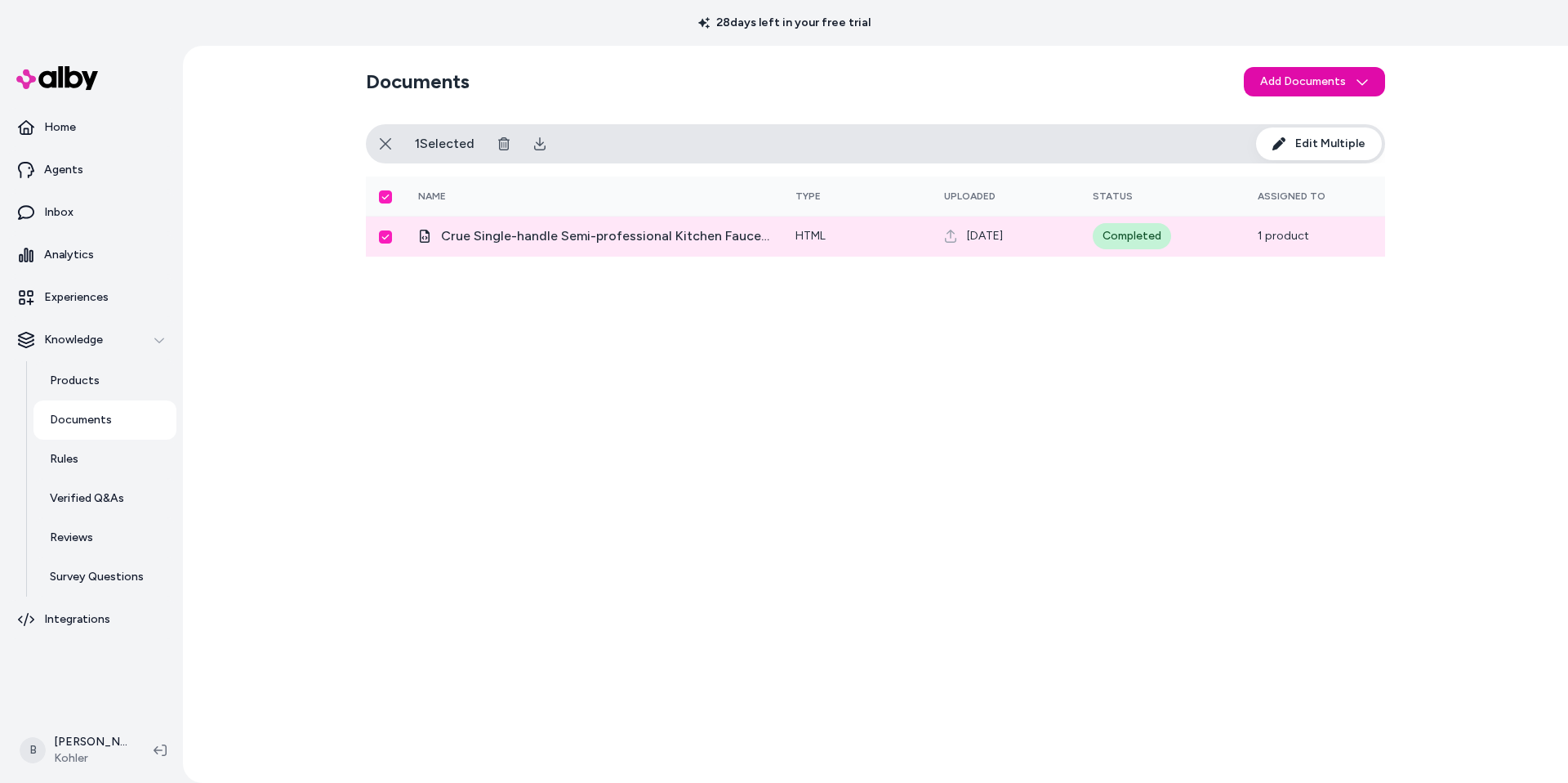
click at [384, 235] on button "Select row" at bounding box center [386, 237] width 13 height 13
